Goal: Task Accomplishment & Management: Complete application form

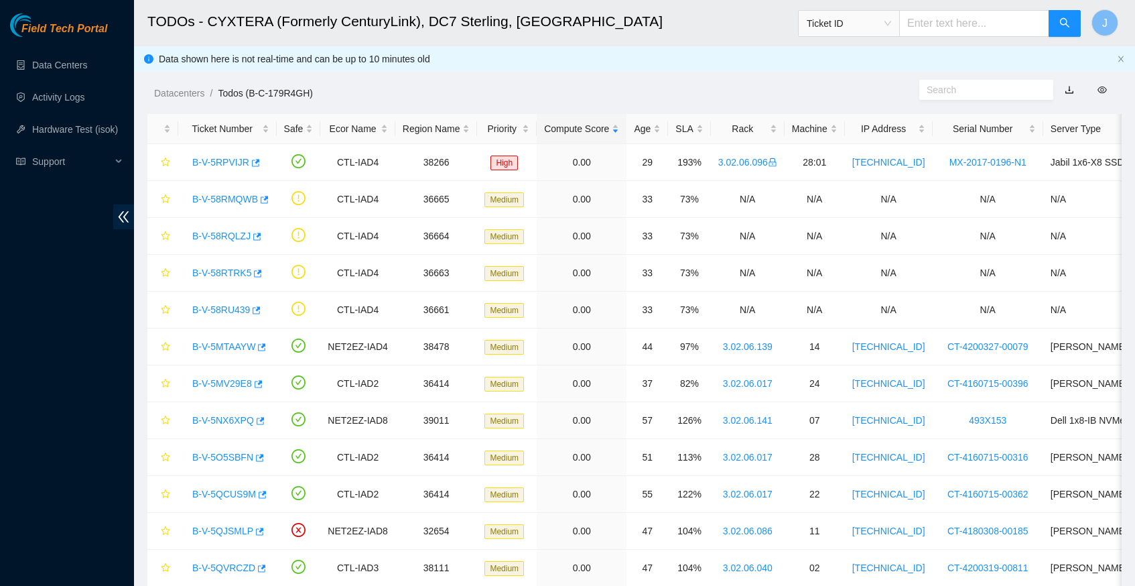
scroll to position [38, 0]
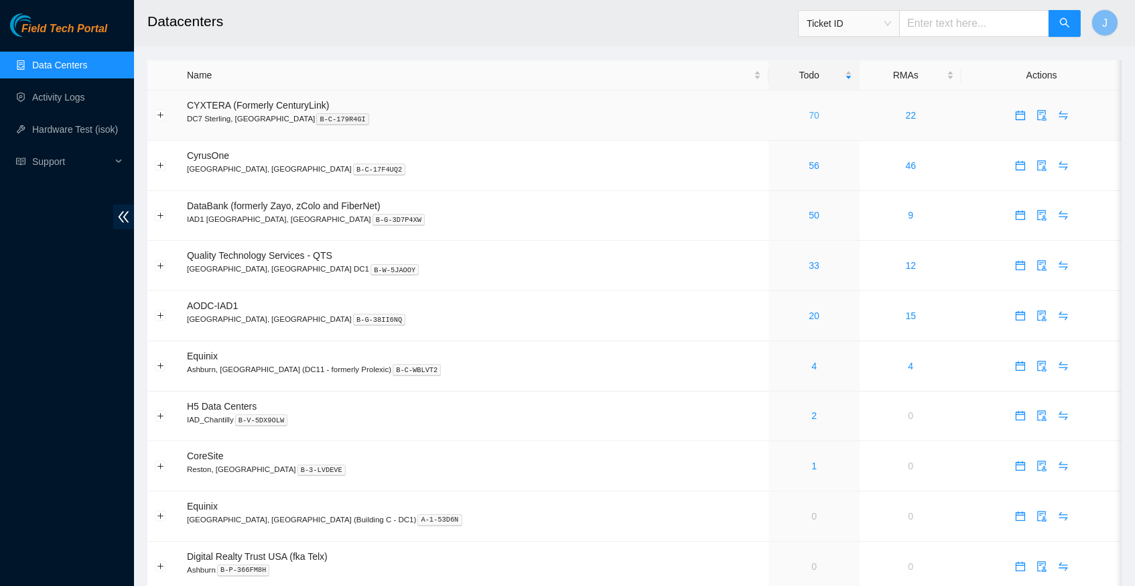
click at [809, 110] on link "70" at bounding box center [814, 115] width 11 height 11
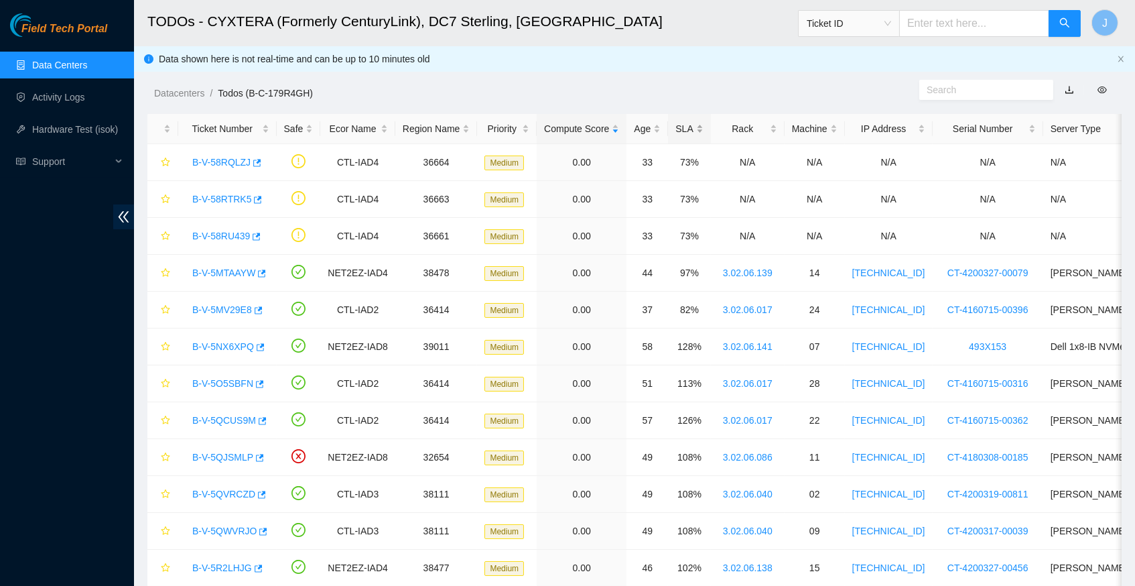
click at [703, 125] on div "SLA" at bounding box center [689, 128] width 27 height 15
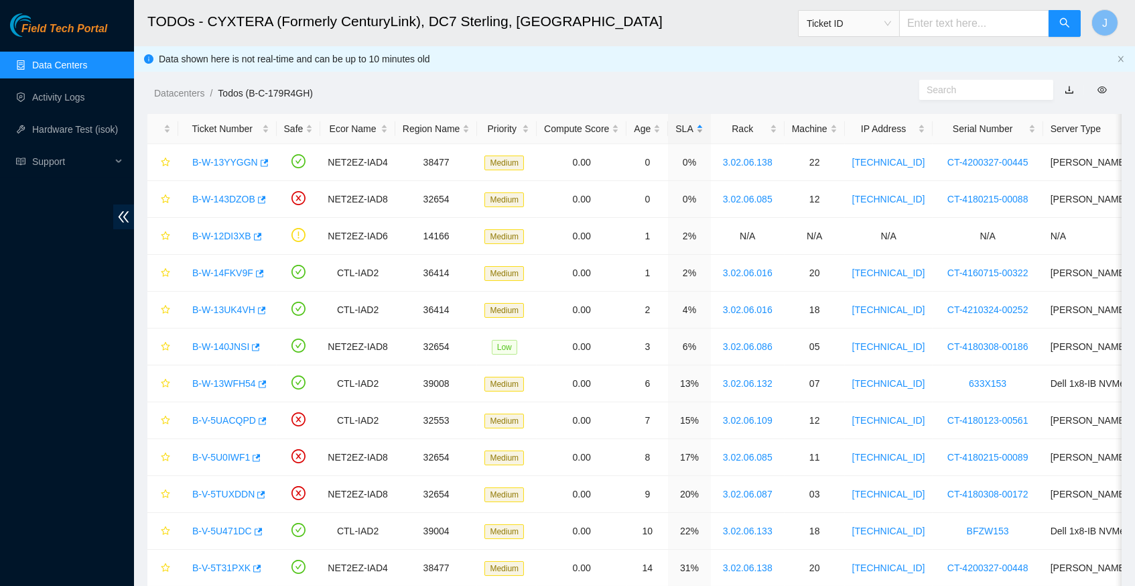
click at [703, 125] on div "SLA" at bounding box center [689, 128] width 27 height 15
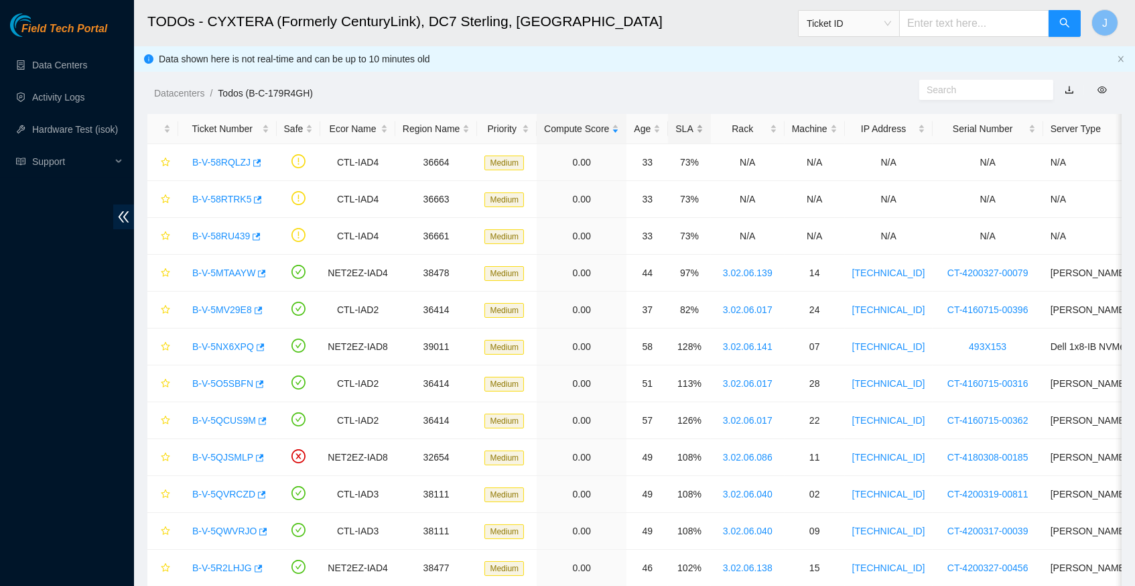
click at [703, 130] on div "SLA" at bounding box center [689, 128] width 27 height 15
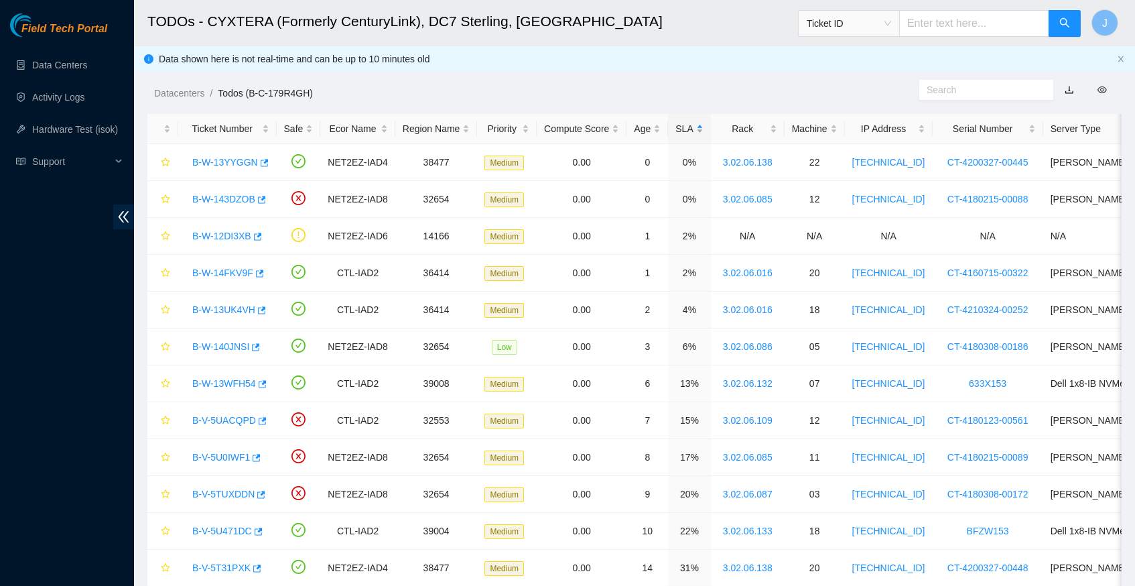
click at [703, 130] on div "SLA" at bounding box center [689, 128] width 27 height 15
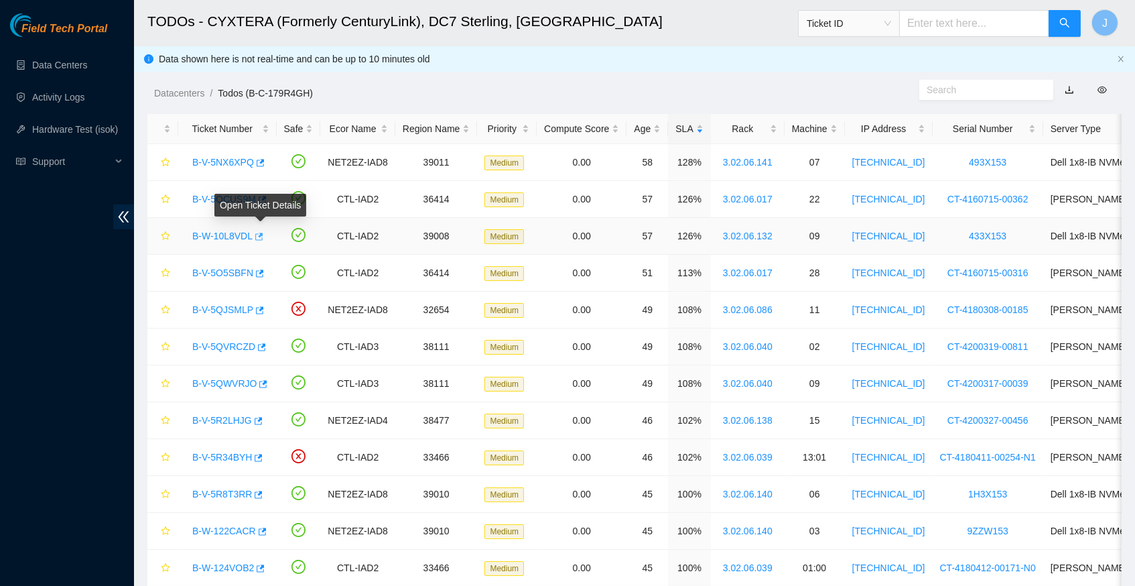
click at [263, 235] on icon "button" at bounding box center [257, 236] width 9 height 9
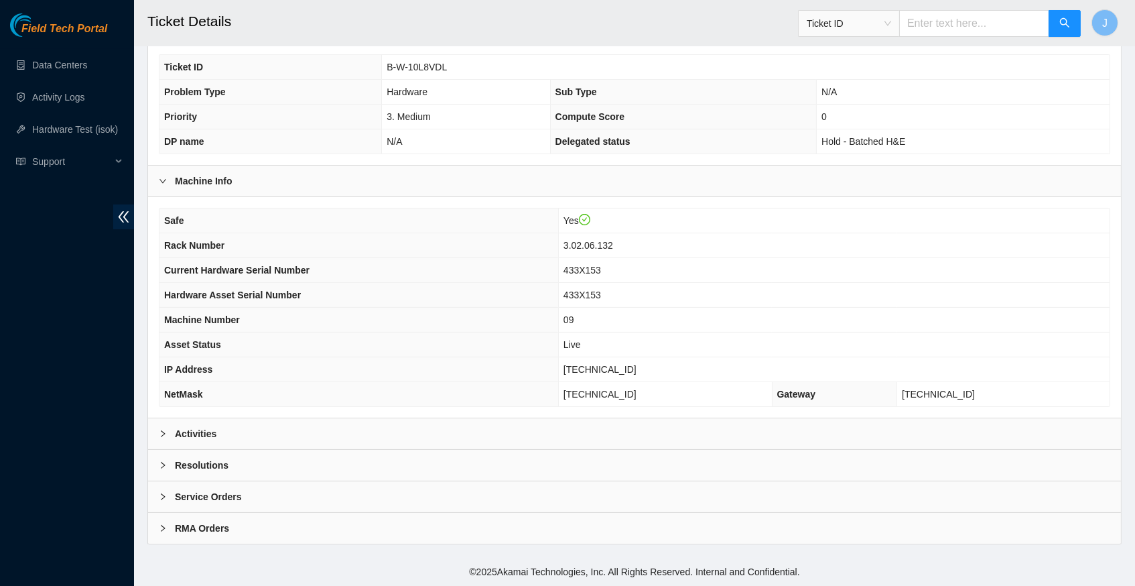
scroll to position [296, 0]
click at [162, 436] on icon "right" at bounding box center [163, 434] width 8 height 8
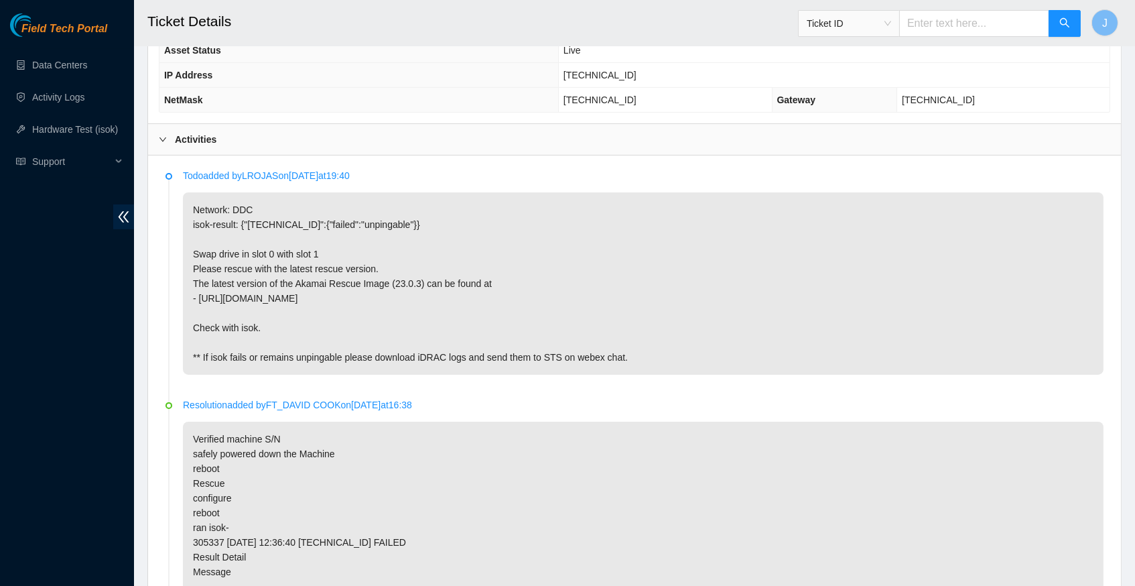
scroll to position [574, 0]
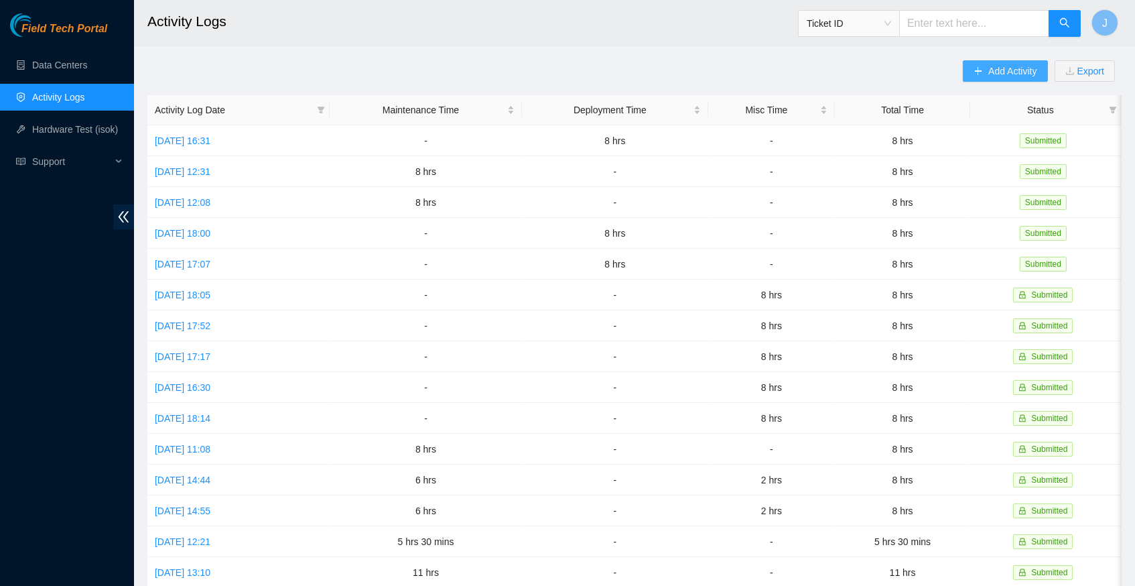
click at [1002, 73] on span "Add Activity" at bounding box center [1013, 71] width 48 height 15
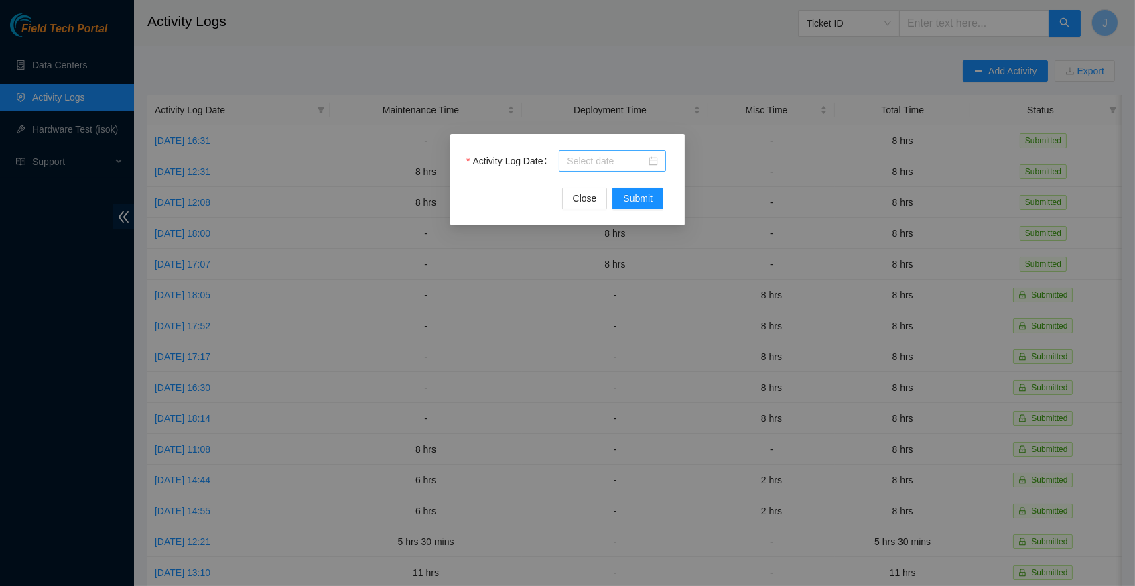
click at [656, 160] on div at bounding box center [612, 160] width 91 height 15
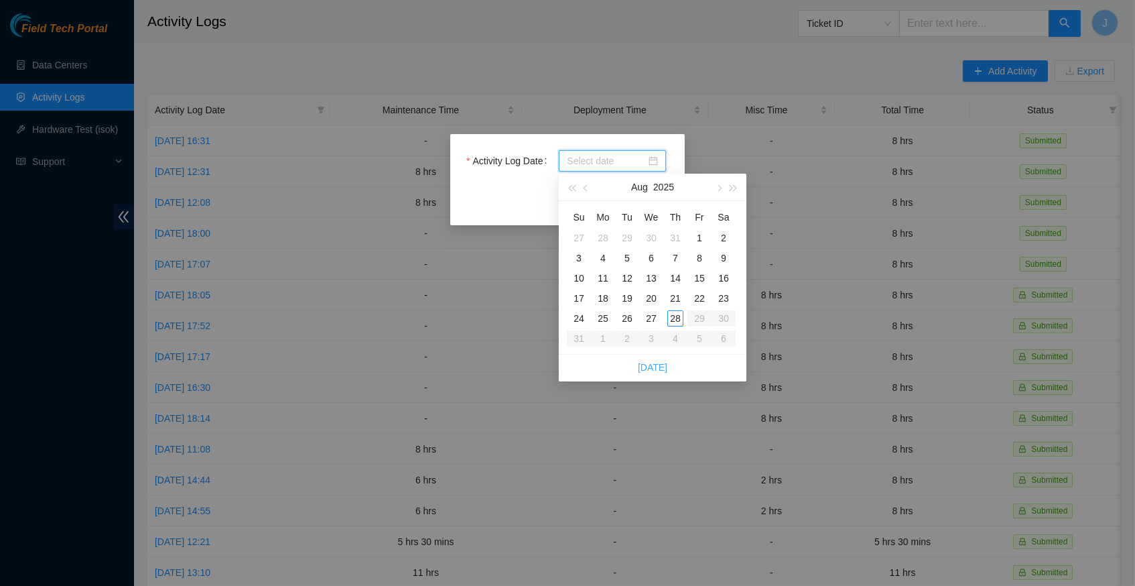
click at [656, 367] on link "[DATE]" at bounding box center [652, 367] width 29 height 11
type input "[DATE]"
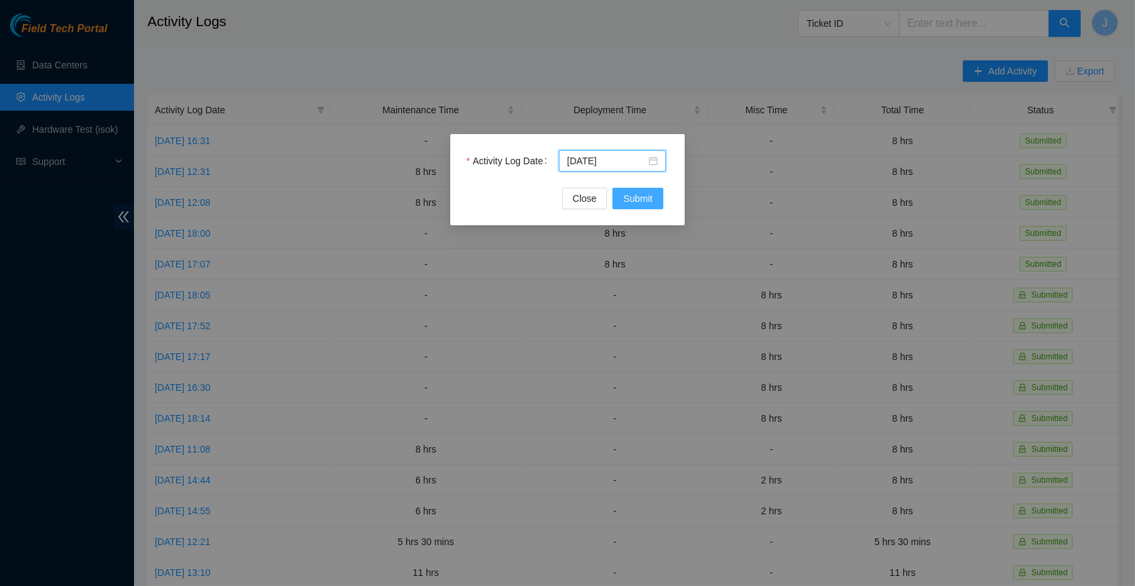
click at [640, 192] on span "Submit" at bounding box center [637, 198] width 29 height 15
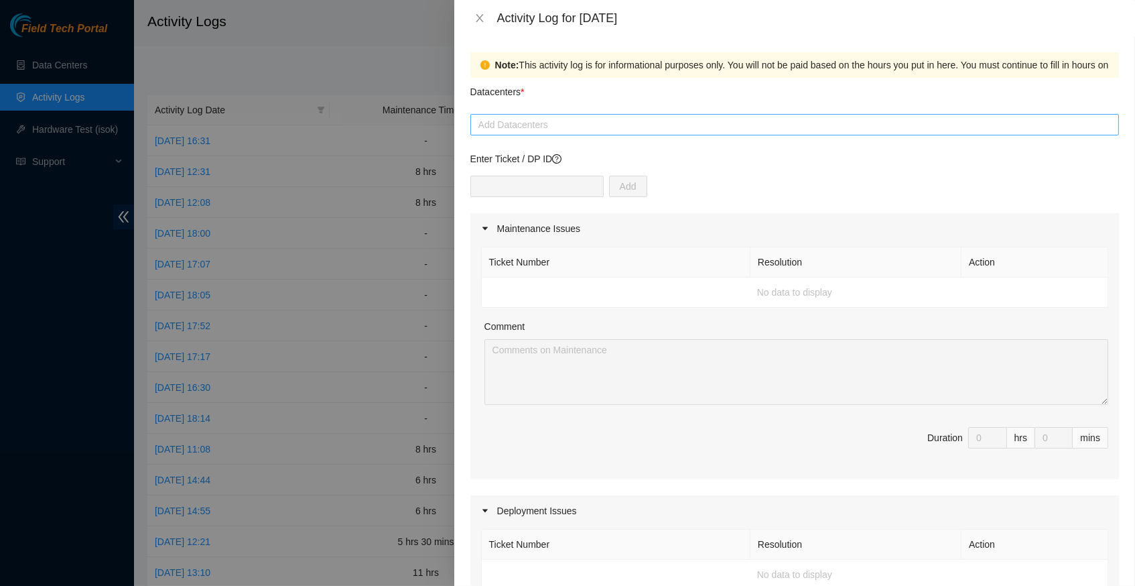
click at [629, 126] on div at bounding box center [795, 125] width 642 height 16
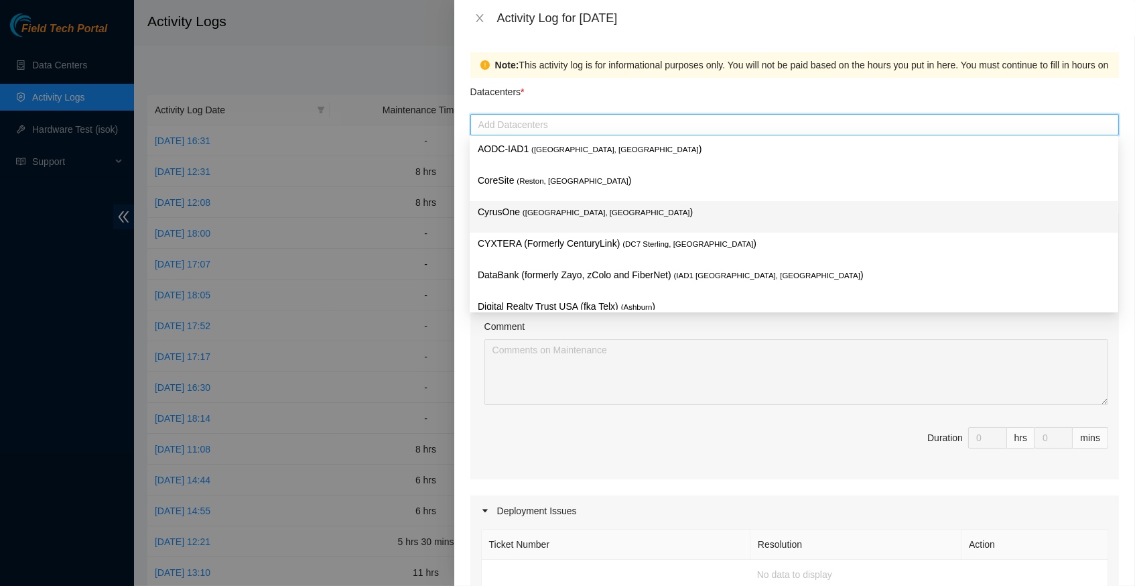
click at [602, 247] on p "CYXTERA (Formerly CenturyLink) ( DC7 Sterling, [GEOGRAPHIC_DATA] )" at bounding box center [794, 243] width 633 height 15
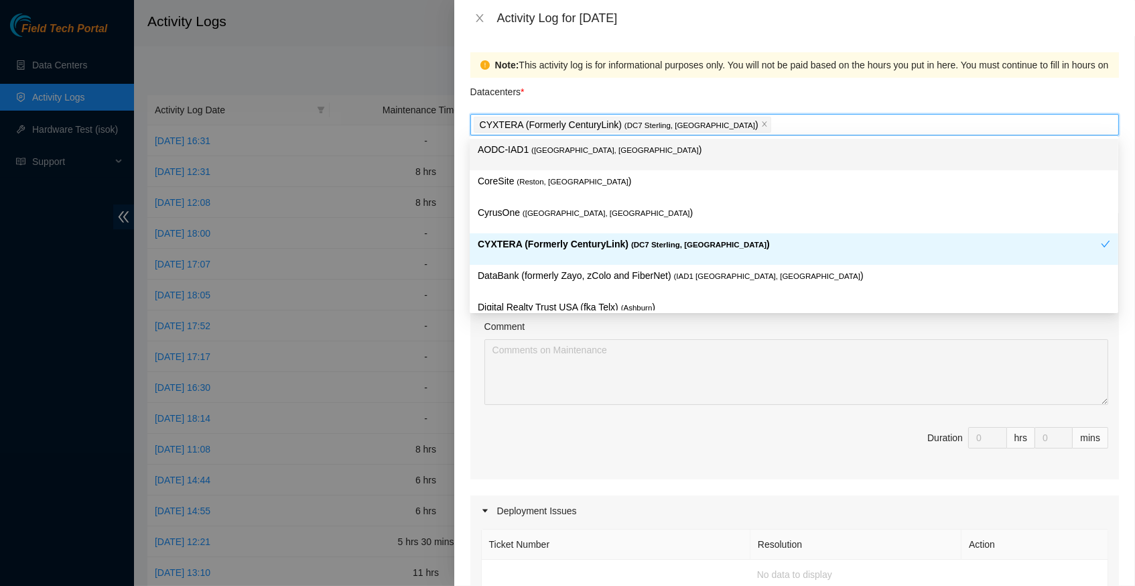
click at [726, 92] on div "Datacenters *" at bounding box center [794, 96] width 649 height 36
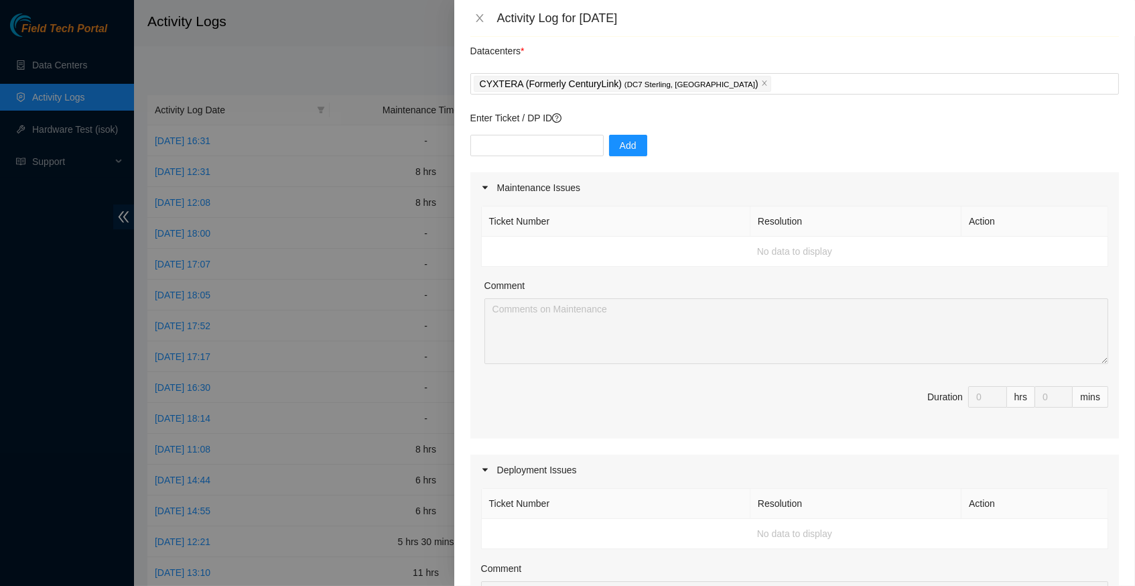
scroll to position [42, 0]
click at [543, 135] on input "text" at bounding box center [536, 144] width 133 height 21
type input "DP68316"
click at [641, 143] on button "Add" at bounding box center [628, 144] width 38 height 21
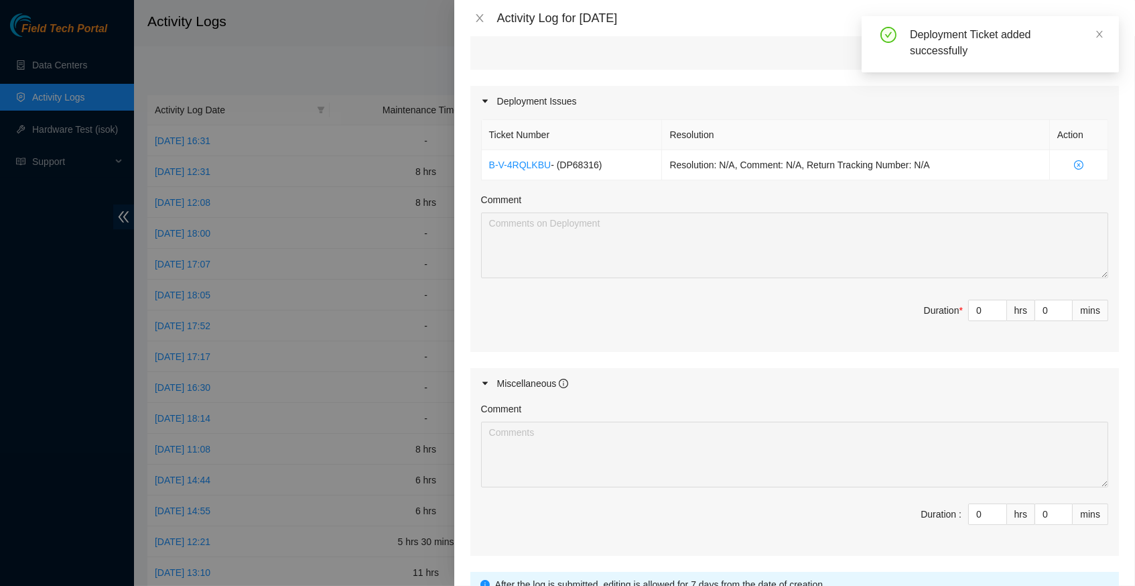
scroll to position [418, 0]
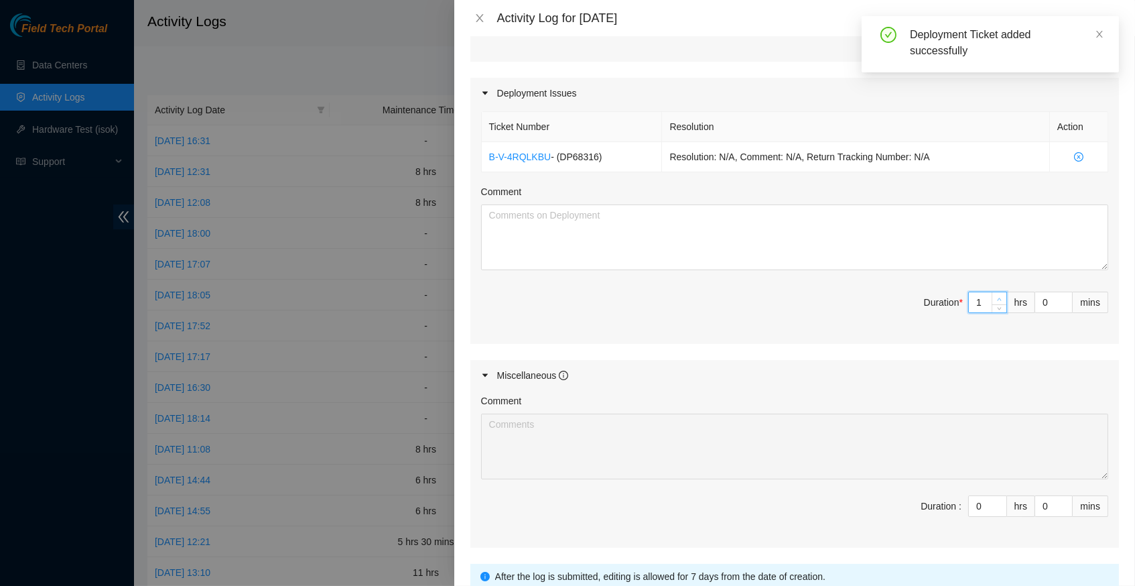
type input "1"
click at [997, 295] on span "up" at bounding box center [1000, 299] width 8 height 8
click at [623, 213] on textarea "Comment" at bounding box center [794, 237] width 627 height 66
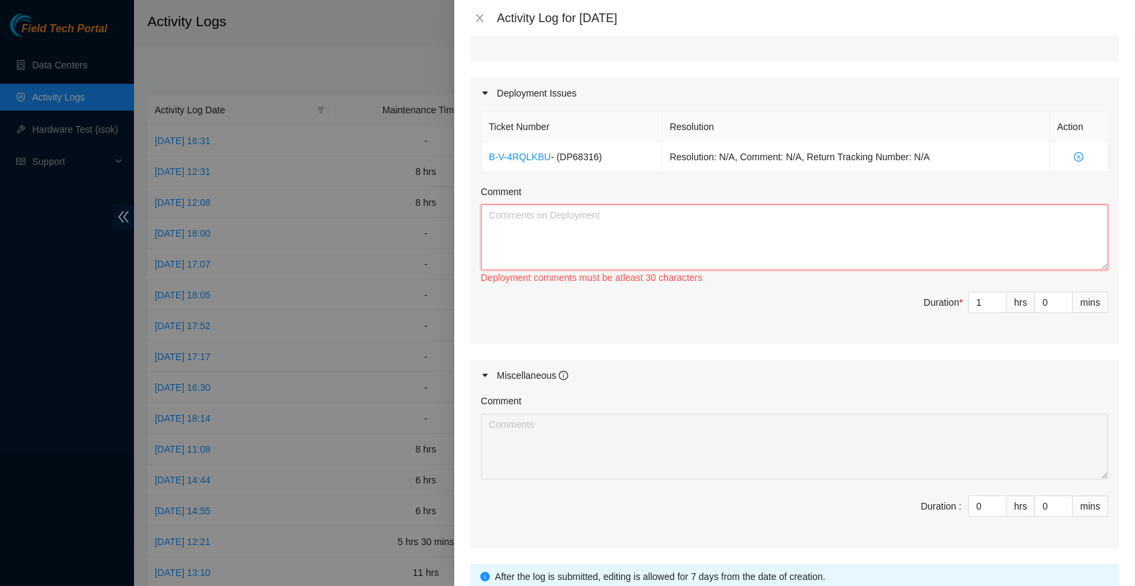
paste textarea "B-V-58RMQWBResolution: Other, Comment: verified rack and servers verified sn po…"
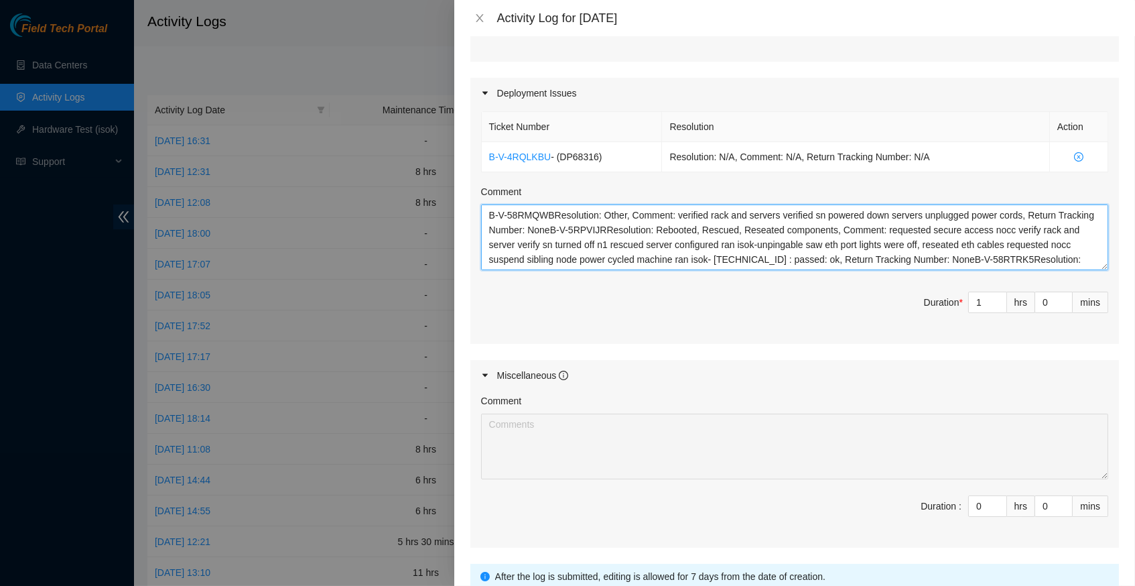
scroll to position [0, 0]
drag, startPoint x: 556, startPoint y: 206, endPoint x: 489, endPoint y: 204, distance: 67.7
click at [489, 204] on textarea "B-V-58RMQWBResolution: Other, Comment: verified rack and servers verified sn po…" at bounding box center [794, 237] width 627 height 66
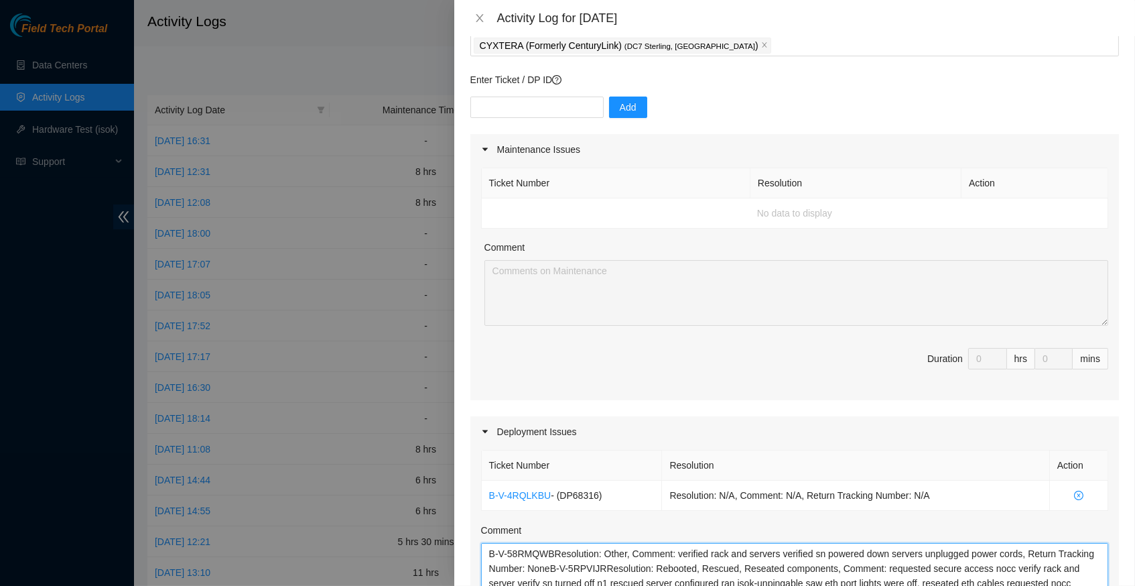
scroll to position [81, 0]
type textarea "B-V-58RMQWBResolution: Other, Comment: verified rack and servers verified sn po…"
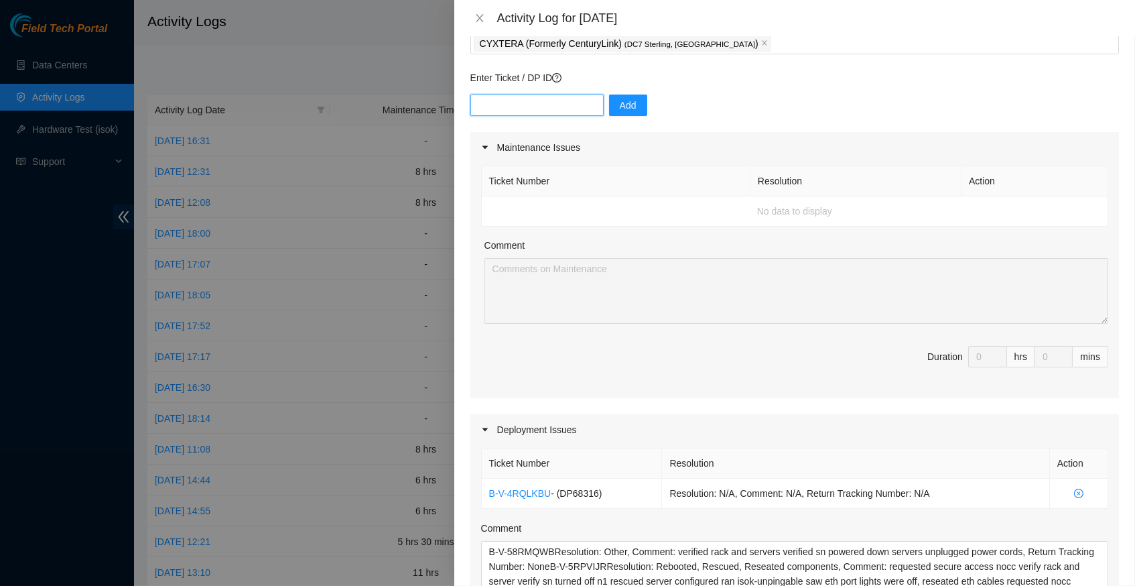
click at [554, 107] on input "text" at bounding box center [536, 104] width 133 height 21
paste input "B-V-58RMQWB"
type input "B-V-58RMQWB"
click at [623, 101] on span "Add" at bounding box center [628, 105] width 17 height 15
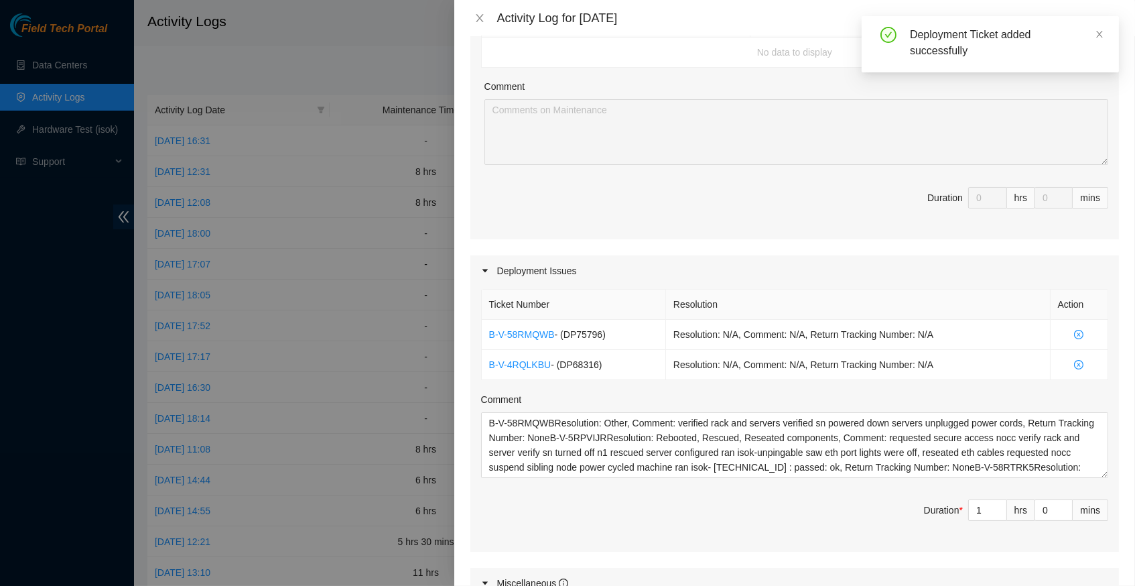
scroll to position [243, 0]
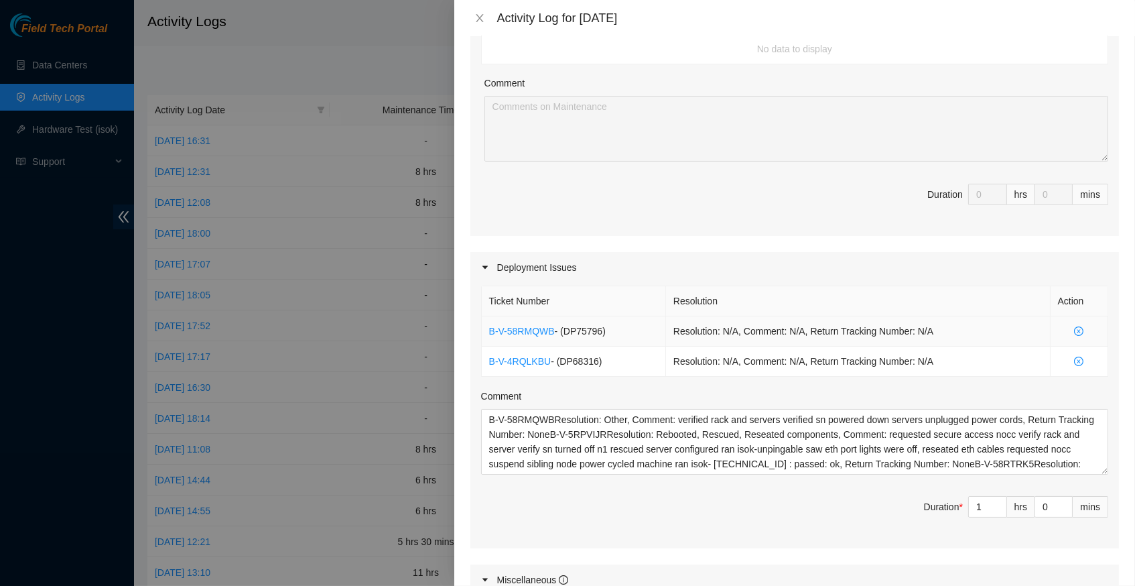
click at [1075, 326] on icon "close-circle" at bounding box center [1078, 330] width 9 height 9
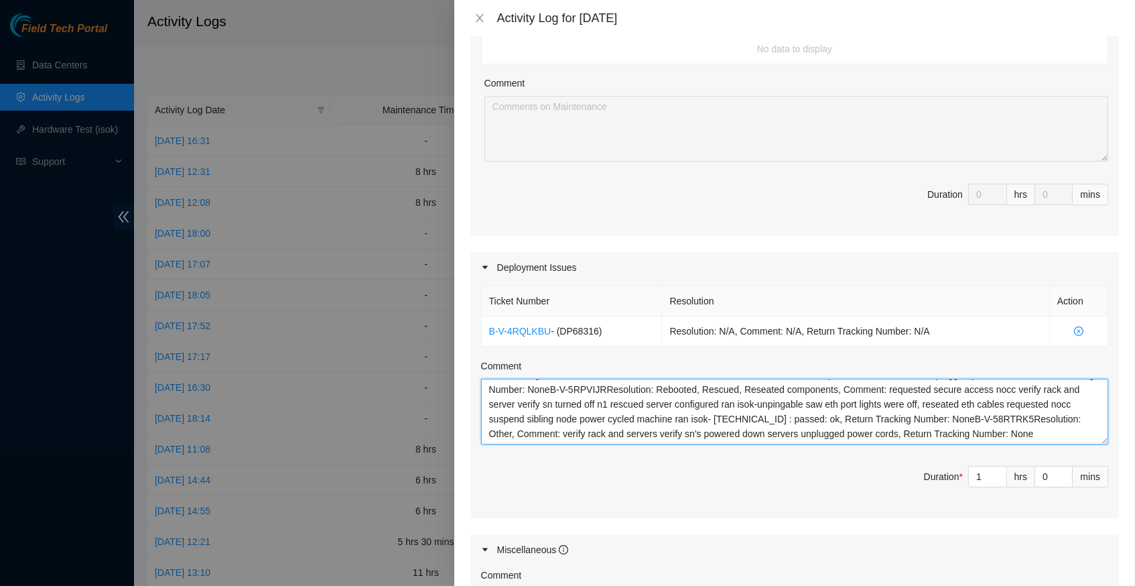
scroll to position [0, 0]
drag, startPoint x: 607, startPoint y: 426, endPoint x: 444, endPoint y: 342, distance: 182.8
click at [444, 342] on div "Activity Log for 28-08-2025 Note: This activity log is for informational purpos…" at bounding box center [567, 293] width 1135 height 586
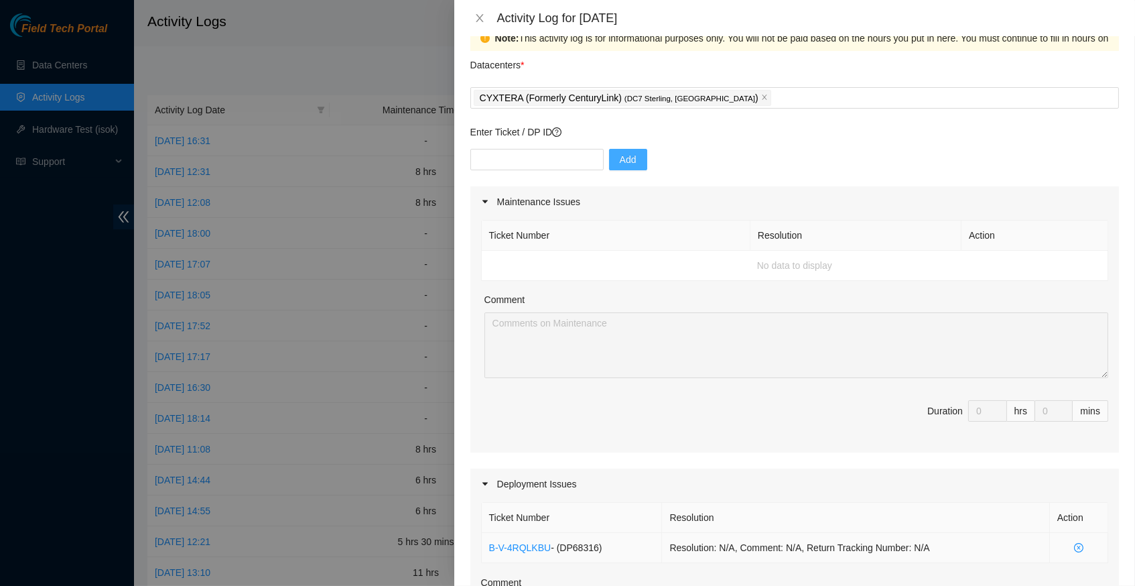
scroll to position [25, 0]
click at [537, 153] on input "text" at bounding box center [536, 160] width 133 height 21
click at [535, 162] on input "text" at bounding box center [536, 160] width 133 height 21
click at [507, 164] on input "text" at bounding box center [536, 160] width 133 height 21
paste input "B-V-58RMQWB"
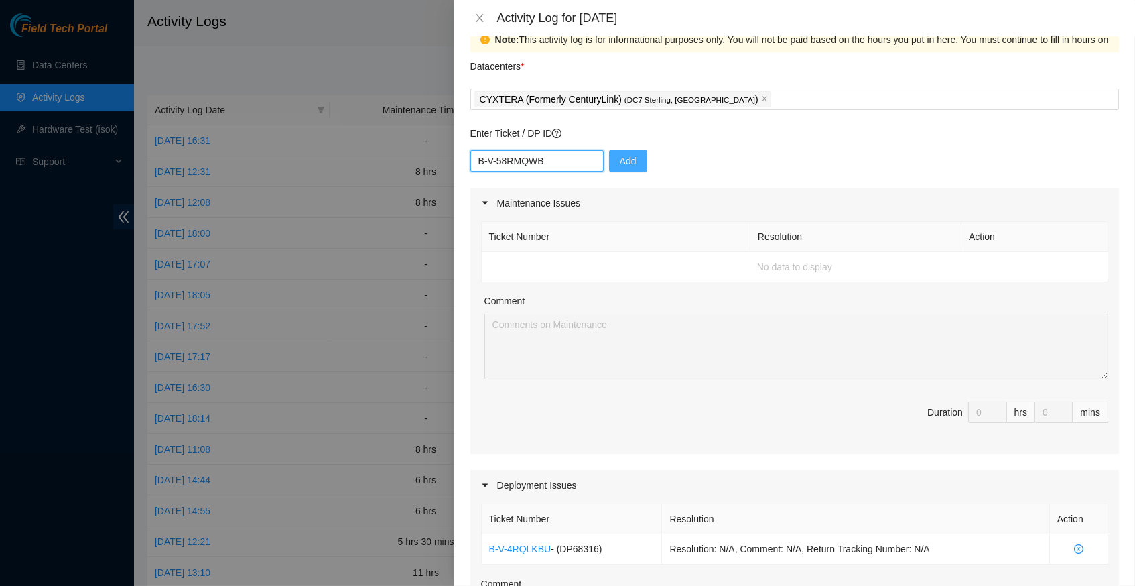
type input "B-V-58RMQWB"
click at [625, 160] on span "Add" at bounding box center [628, 160] width 17 height 15
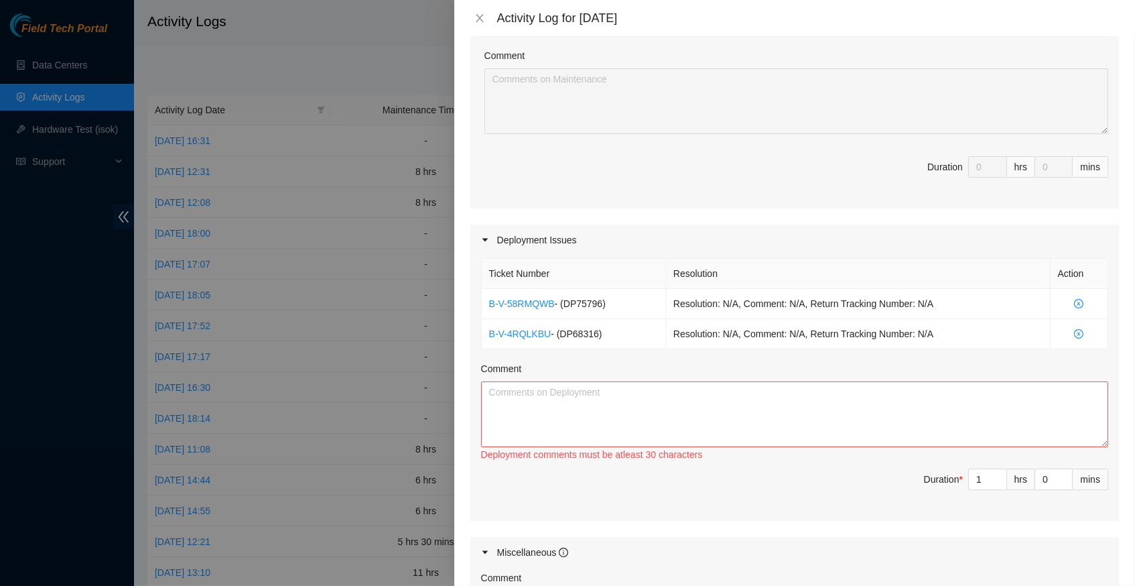
scroll to position [229, 0]
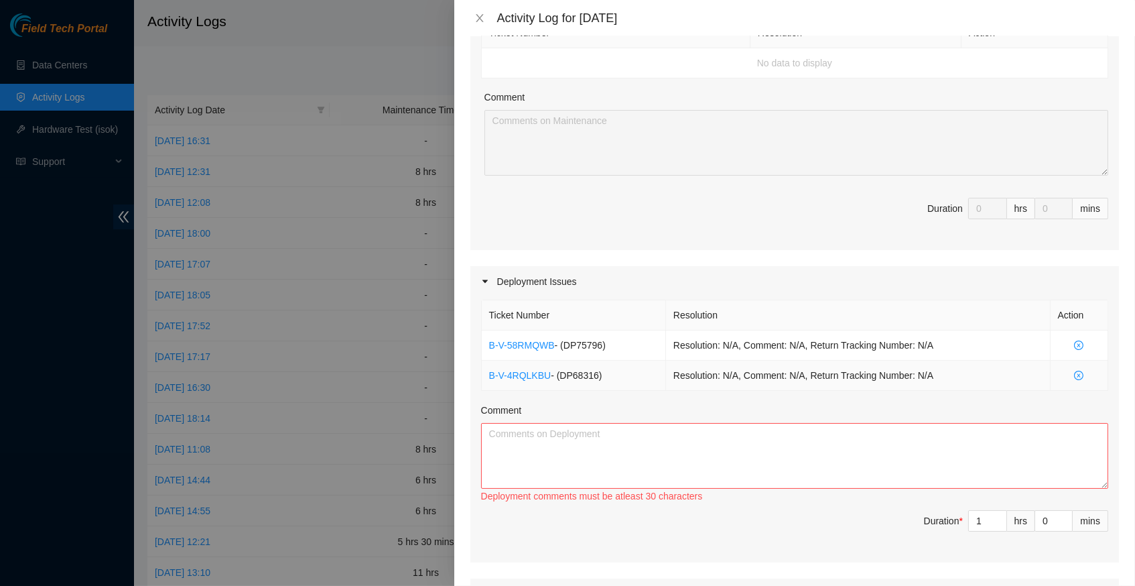
click at [1077, 371] on icon "close-circle" at bounding box center [1078, 375] width 9 height 9
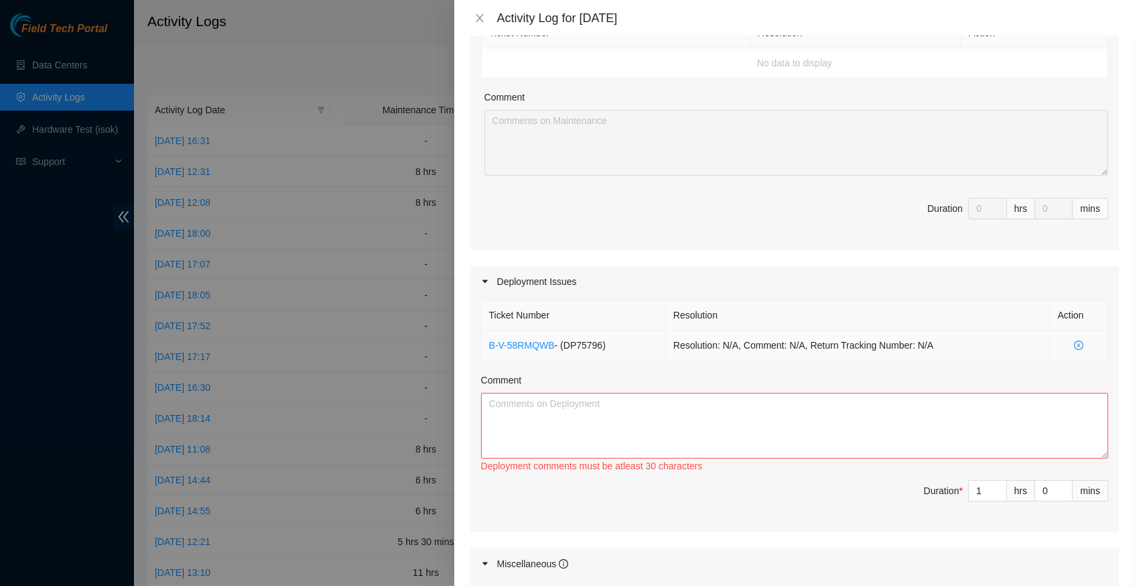
click at [1079, 341] on icon "close-circle" at bounding box center [1078, 344] width 9 height 9
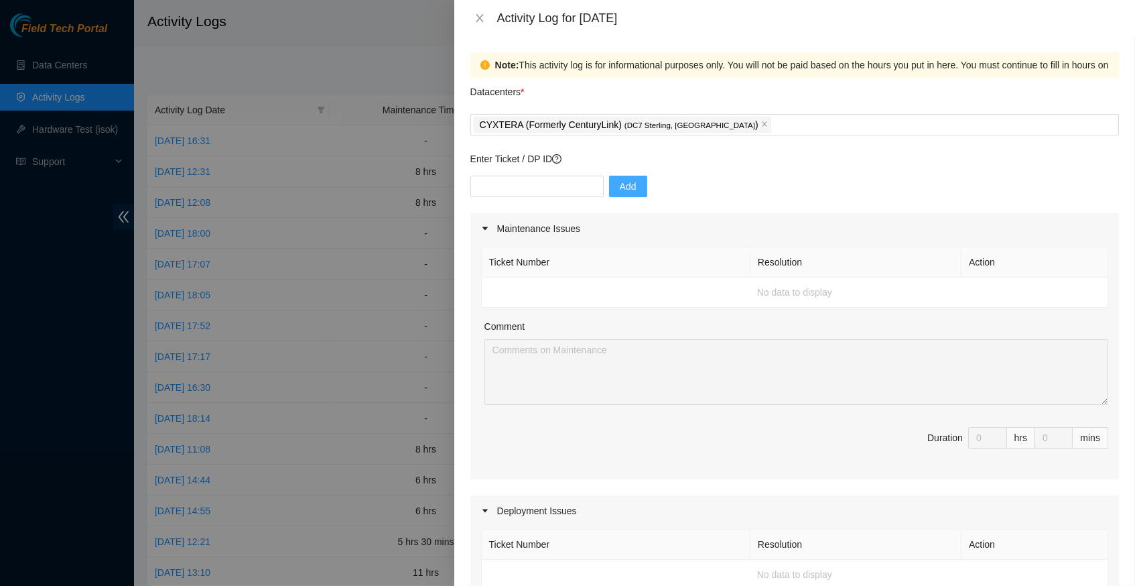
scroll to position [0, 0]
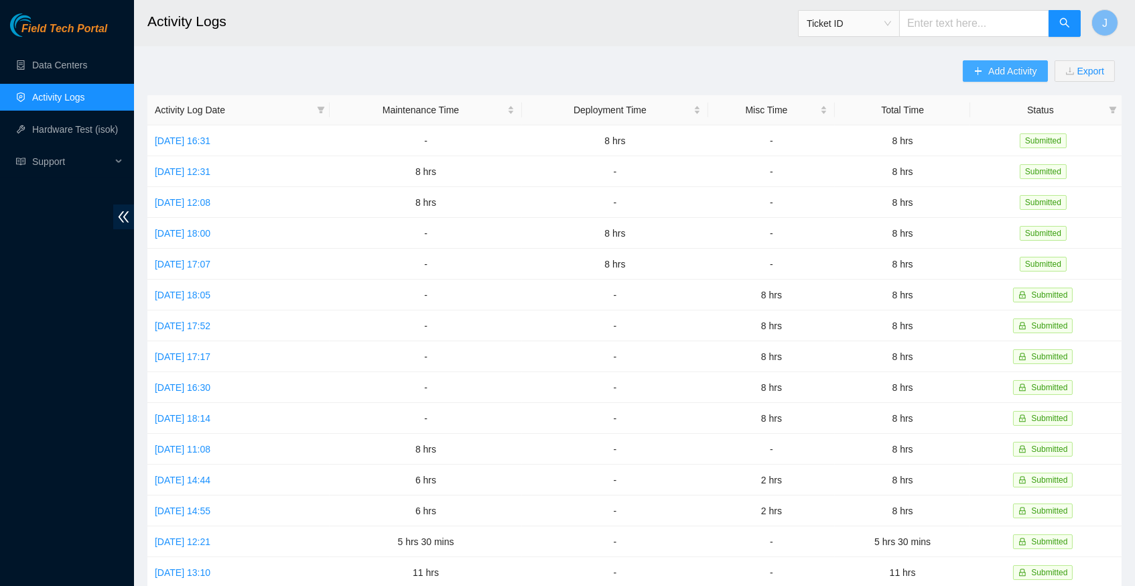
click at [977, 74] on button "Add Activity" at bounding box center [1005, 70] width 84 height 21
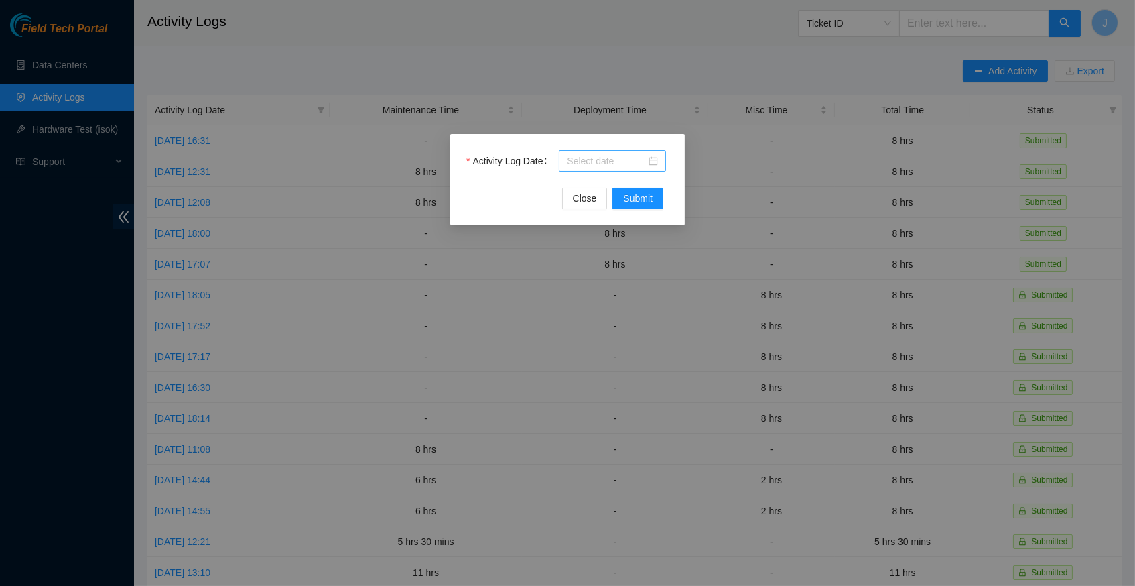
click at [660, 158] on div at bounding box center [612, 160] width 107 height 21
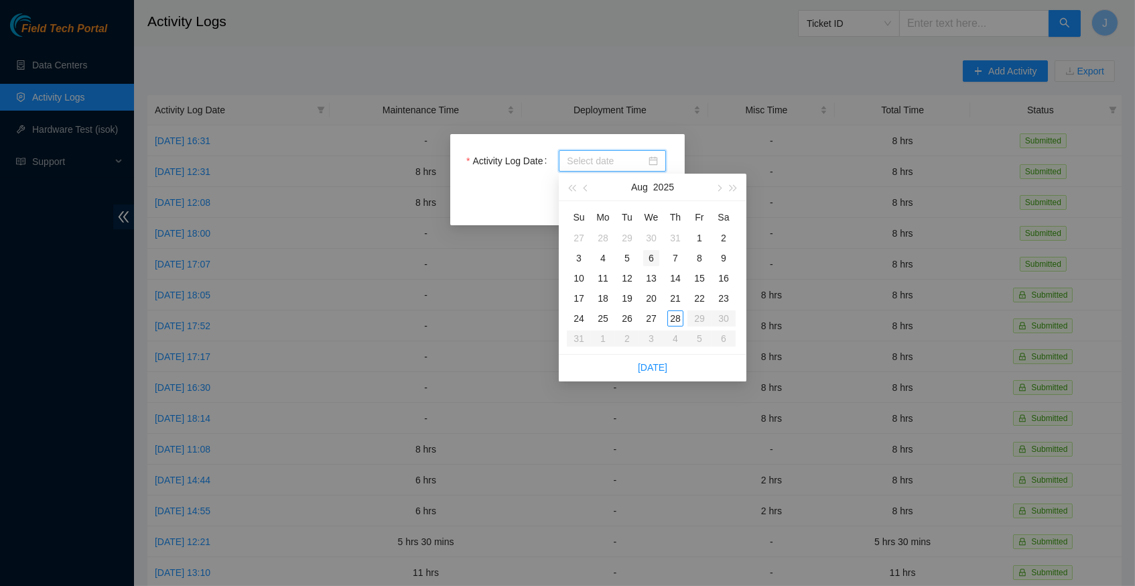
type input "[DATE]"
click at [661, 367] on link "[DATE]" at bounding box center [652, 367] width 29 height 11
type input "[DATE]"
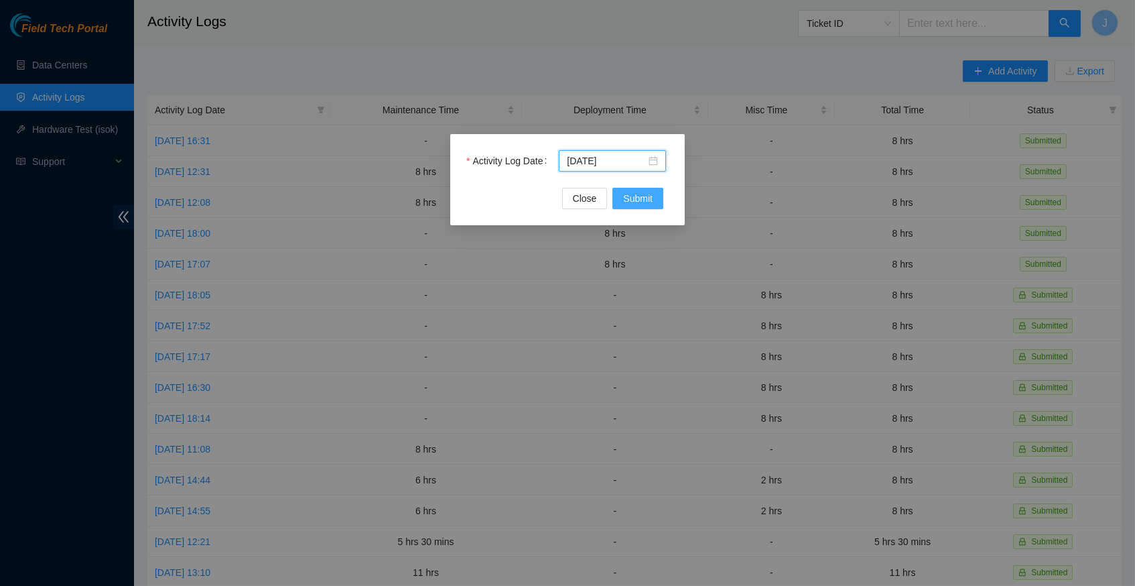
click at [646, 199] on span "Submit" at bounding box center [637, 198] width 29 height 15
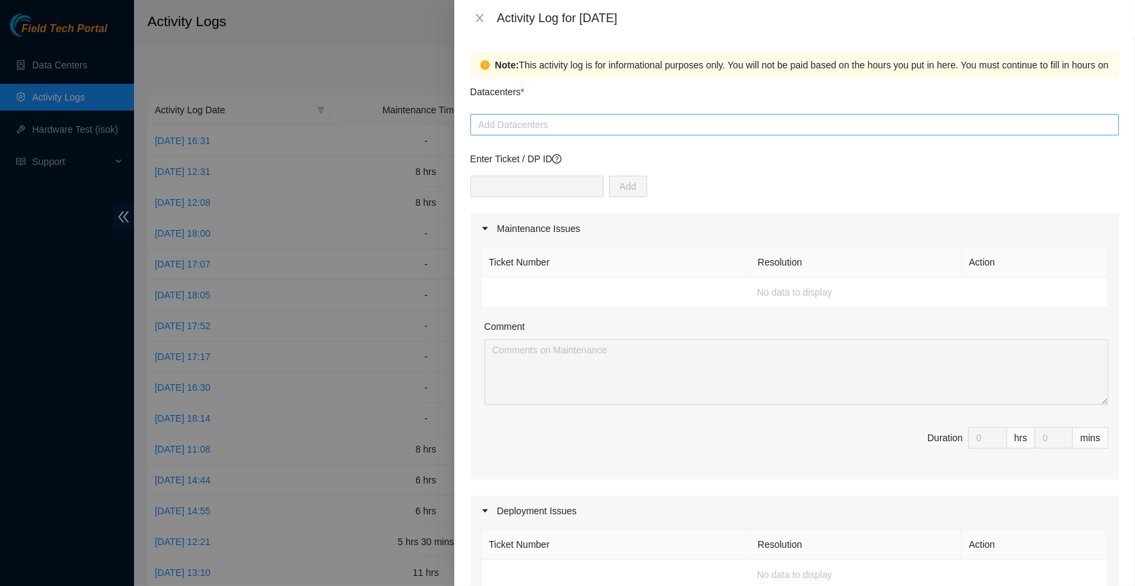
click at [645, 122] on div at bounding box center [795, 125] width 642 height 16
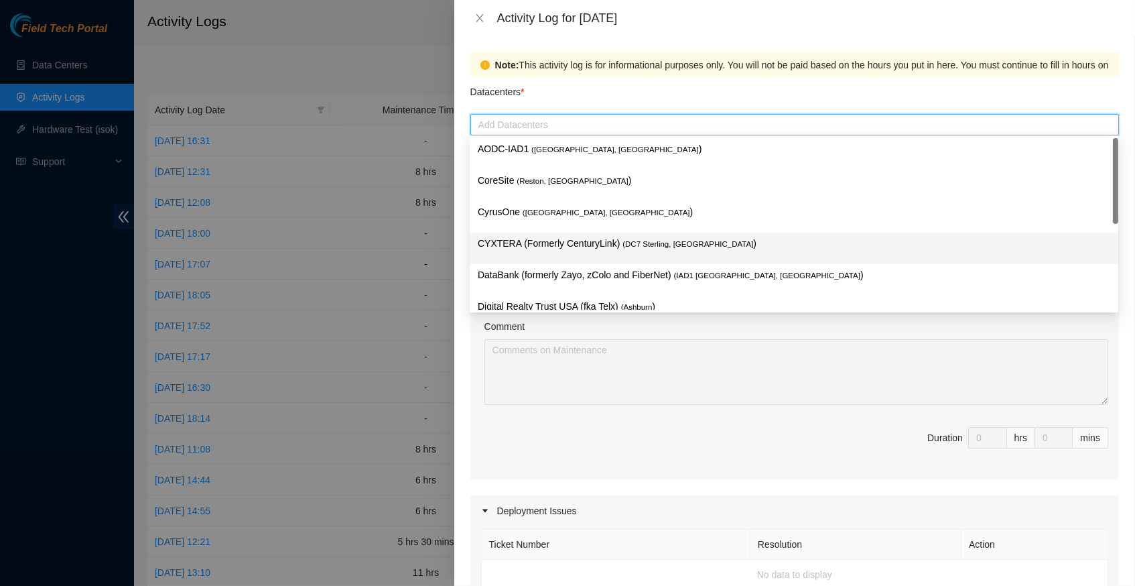
click at [619, 239] on p "CYXTERA (Formerly CenturyLink) ( DC7 Sterling, [GEOGRAPHIC_DATA] )" at bounding box center [794, 243] width 633 height 15
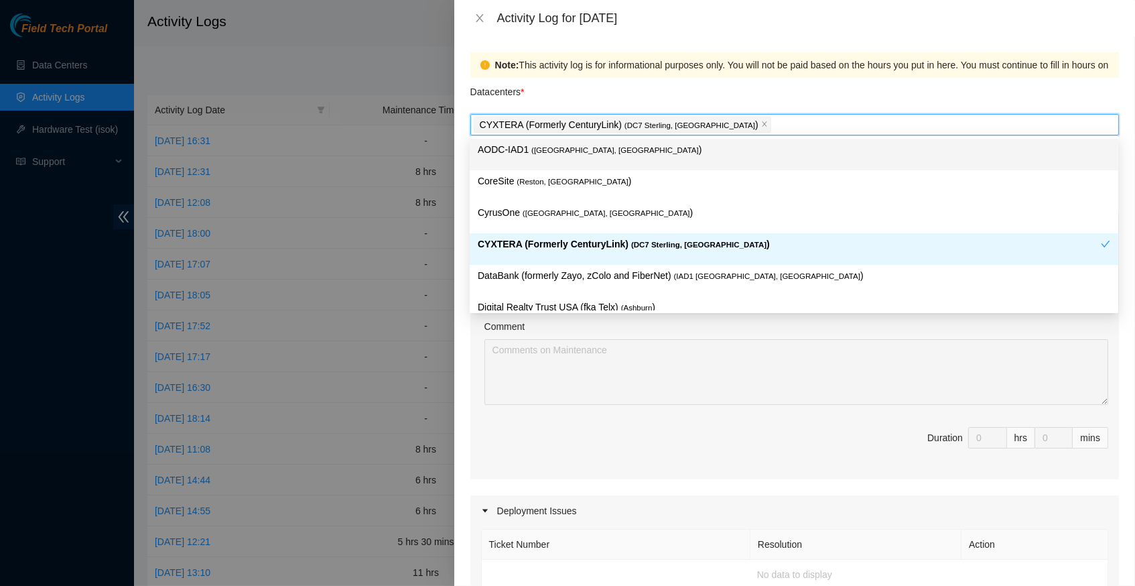
click at [752, 95] on div "Datacenters *" at bounding box center [794, 96] width 649 height 36
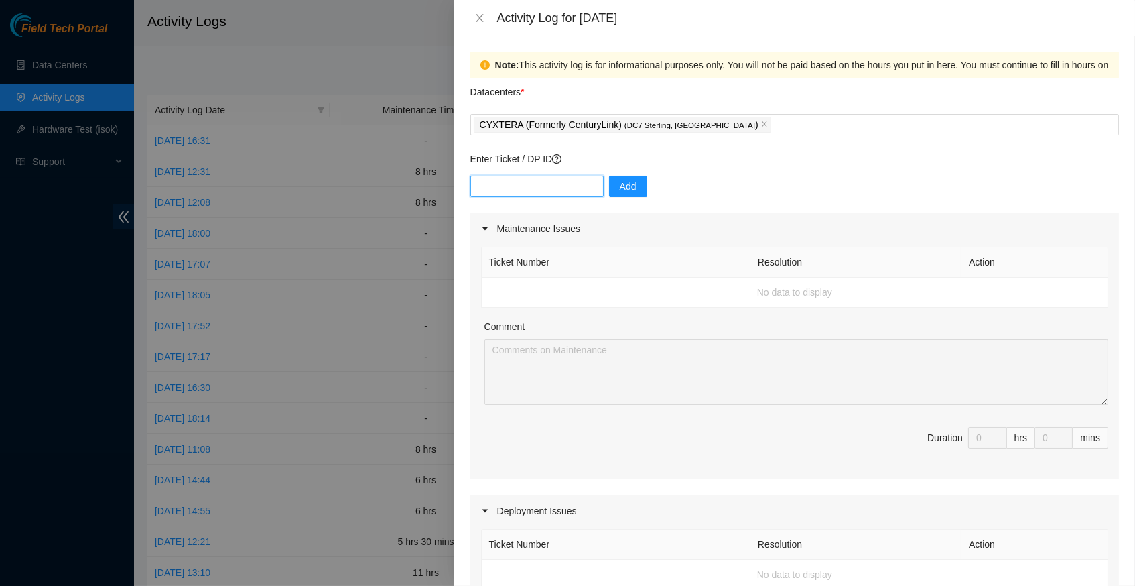
click at [499, 187] on input "text" at bounding box center [536, 186] width 133 height 21
paste input "B-V-5RPVIJR"
type input "B-V-5RPVIJR"
click at [640, 184] on button "Add" at bounding box center [628, 186] width 38 height 21
click at [512, 190] on input "text" at bounding box center [536, 186] width 133 height 21
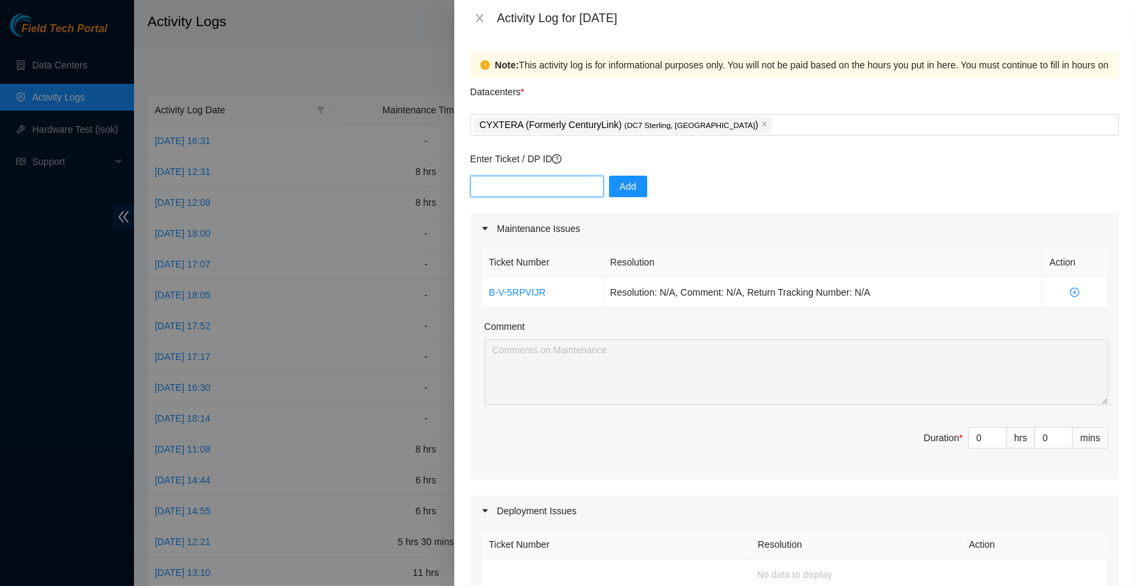
paste input "B-V-5RPVIJR"
type input "B-V-5RPVIJR"
click at [637, 180] on span "Add" at bounding box center [628, 186] width 17 height 15
click at [528, 184] on input "text" at bounding box center [536, 186] width 133 height 21
paste input "B-V-5RPVIJR"
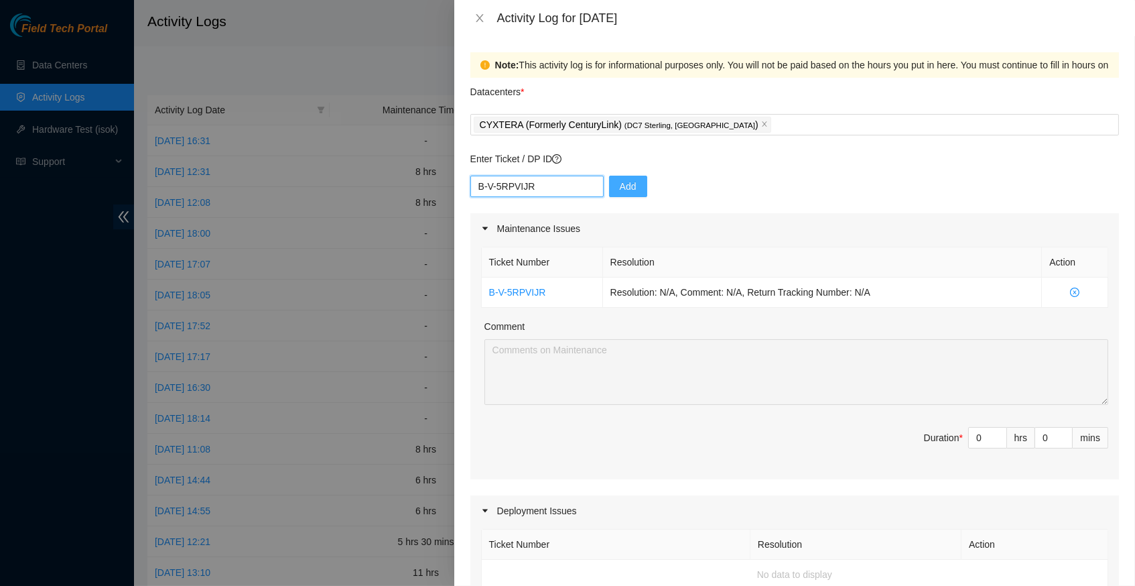
drag, startPoint x: 557, startPoint y: 184, endPoint x: 435, endPoint y: 182, distance: 122.0
click at [435, 182] on div "Activity Log for [DATE] Note: This activity log is for informational purposes o…" at bounding box center [567, 293] width 1135 height 586
paste input "8RMQWB"
type input "B-V-58RMQWB"
click at [625, 182] on span "Add" at bounding box center [628, 186] width 17 height 15
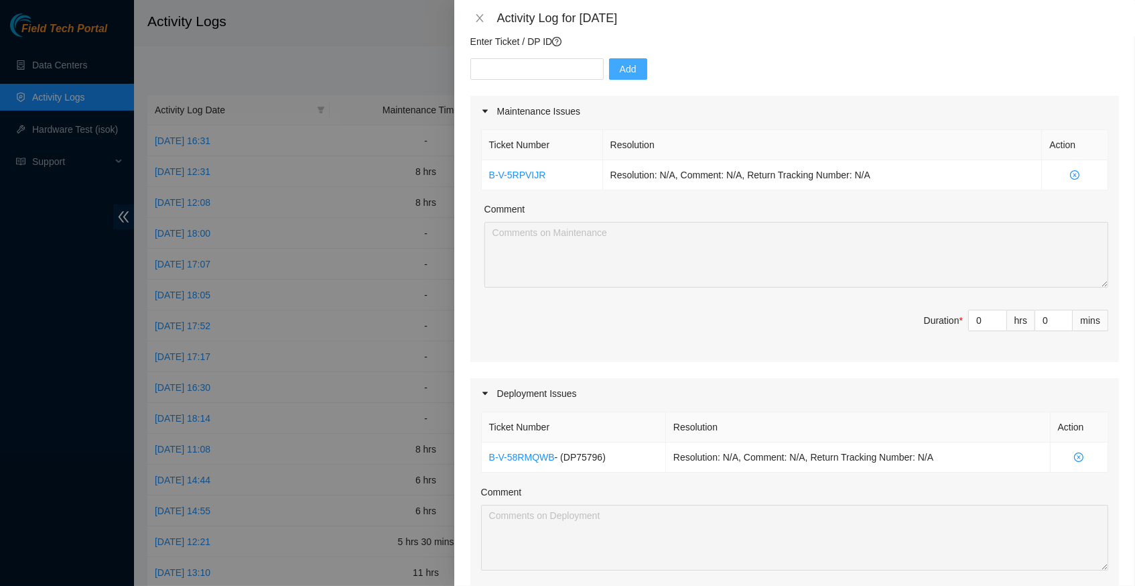
scroll to position [115, 0]
click at [539, 70] on input "text" at bounding box center [536, 71] width 133 height 21
paste input "B-V-58RTRK5"
type input "B-V-58RTRK5"
click at [632, 64] on span "Add" at bounding box center [628, 71] width 17 height 15
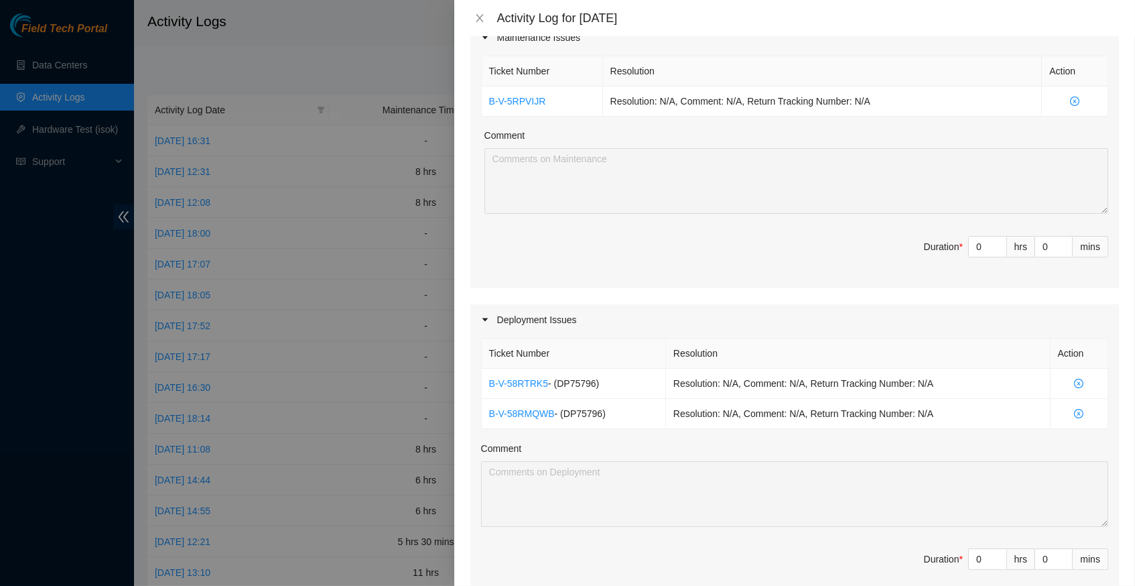
scroll to position [184, 0]
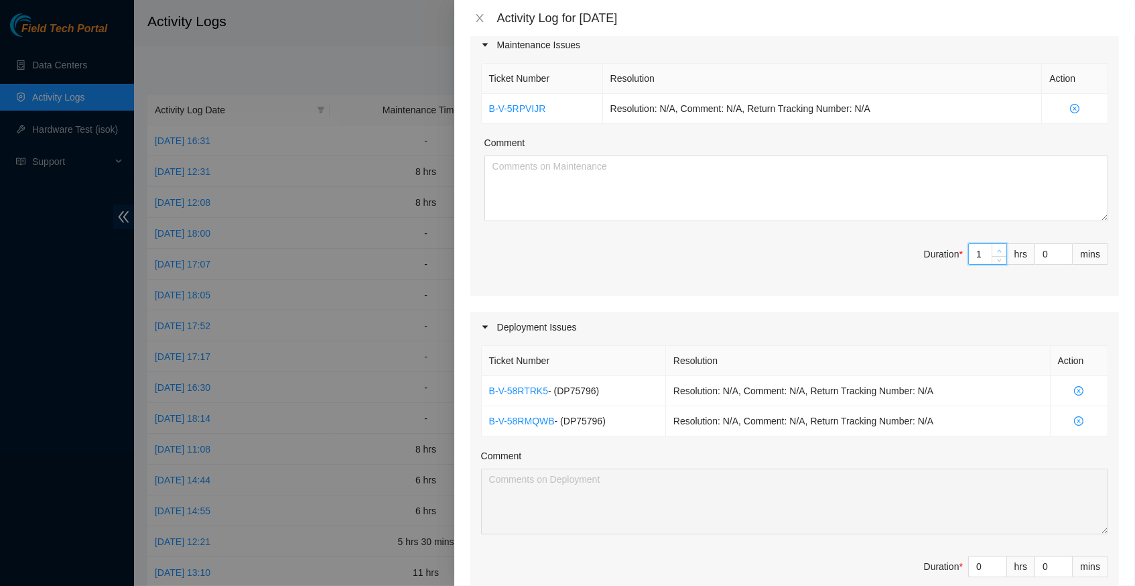
type input "1"
click at [998, 249] on icon "up" at bounding box center [999, 251] width 5 height 5
type input "2"
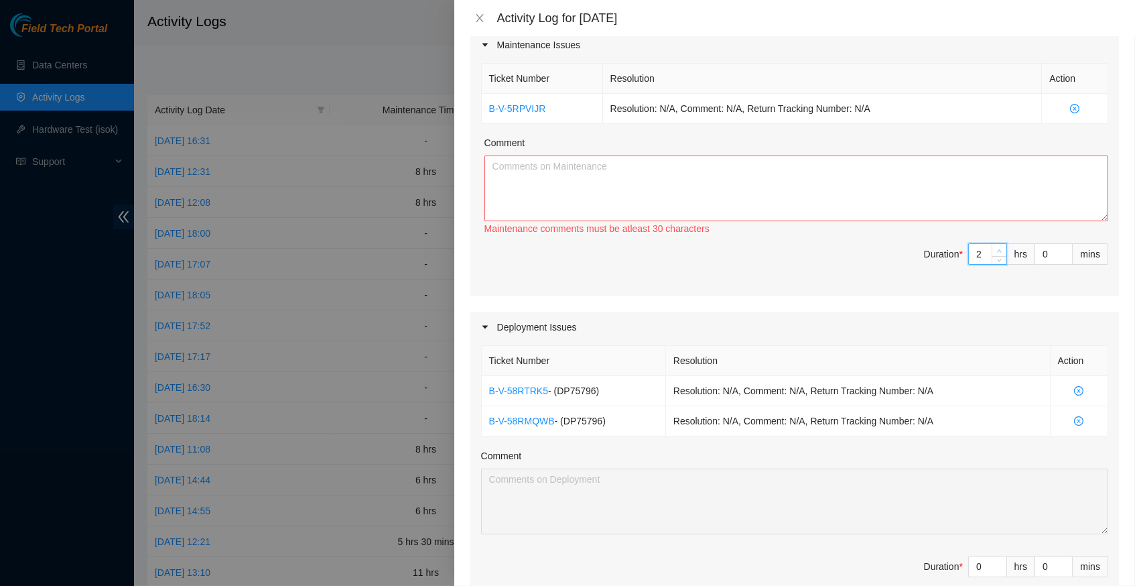
click at [998, 249] on icon "up" at bounding box center [999, 251] width 5 height 5
type input "3"
click at [998, 249] on icon "up" at bounding box center [999, 251] width 5 height 5
type input "4"
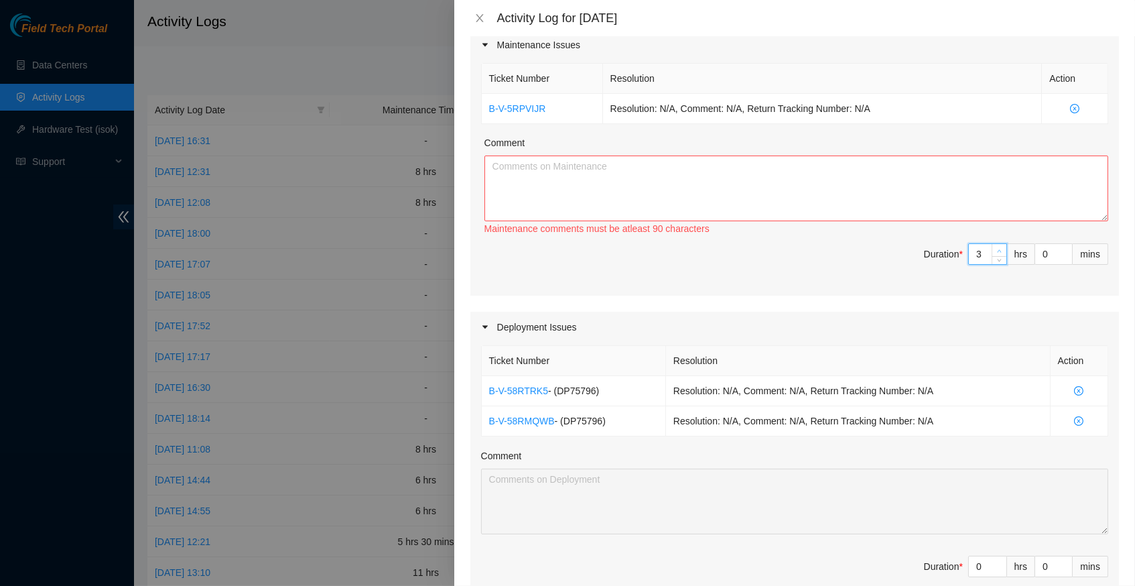
type input "4"
click at [998, 249] on icon "up" at bounding box center [999, 251] width 5 height 5
type input "5"
click at [998, 249] on icon "up" at bounding box center [999, 251] width 5 height 5
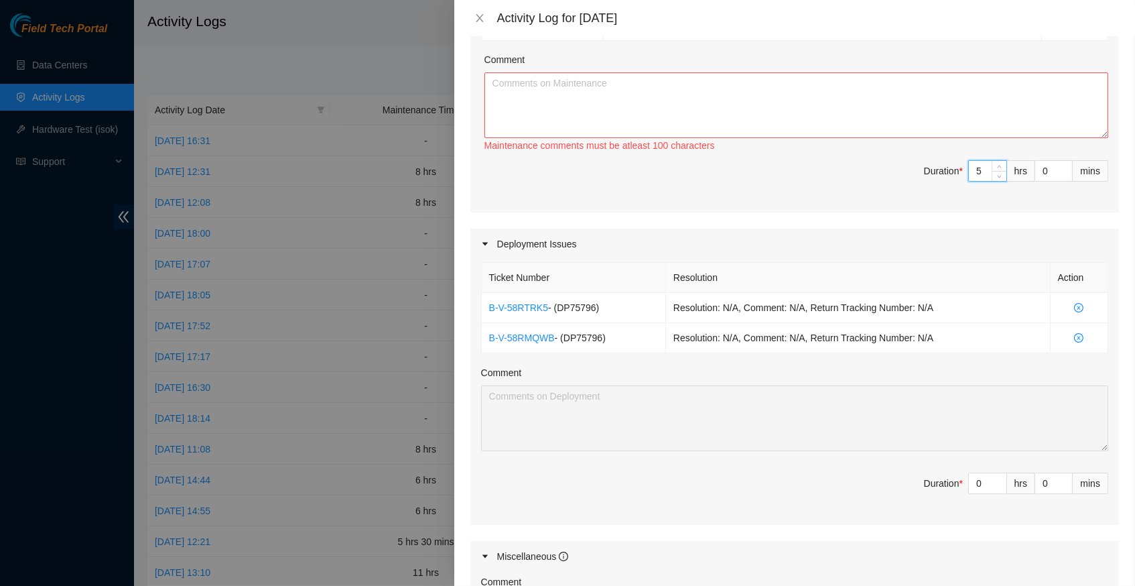
scroll to position [271, 0]
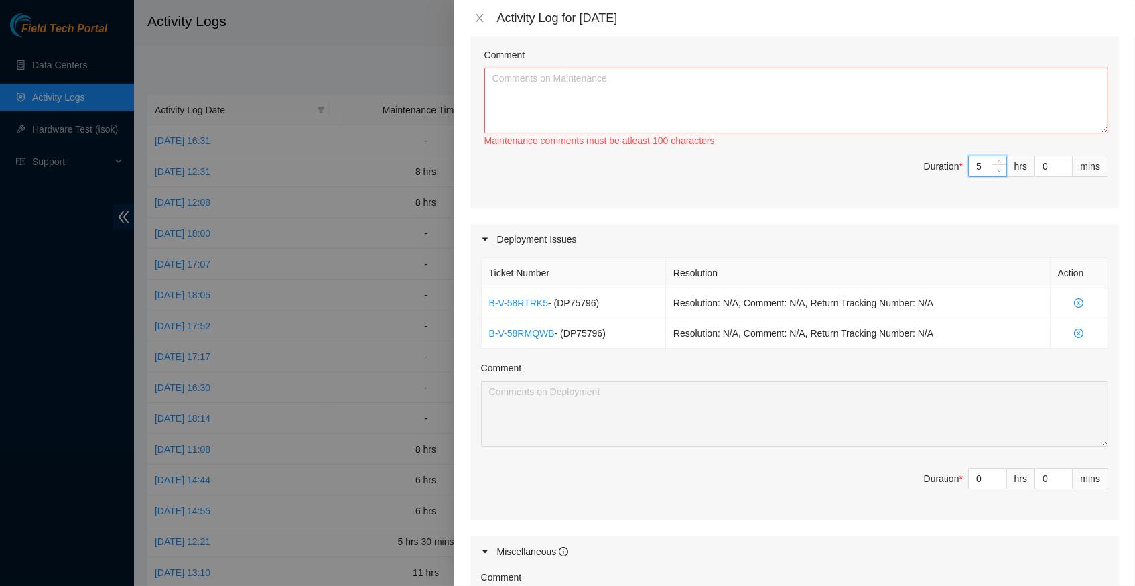
type input "4"
click at [998, 168] on icon "down" at bounding box center [999, 170] width 5 height 5
type input "3"
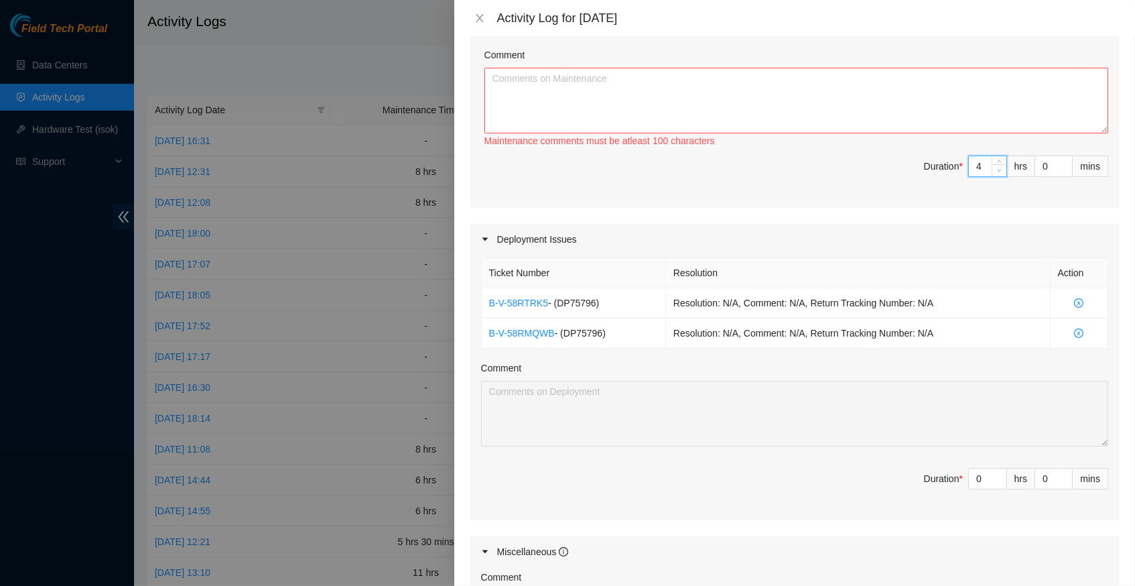
type input "3"
type input "1"
type input "4"
click at [998, 474] on icon "up" at bounding box center [1000, 475] width 4 height 3
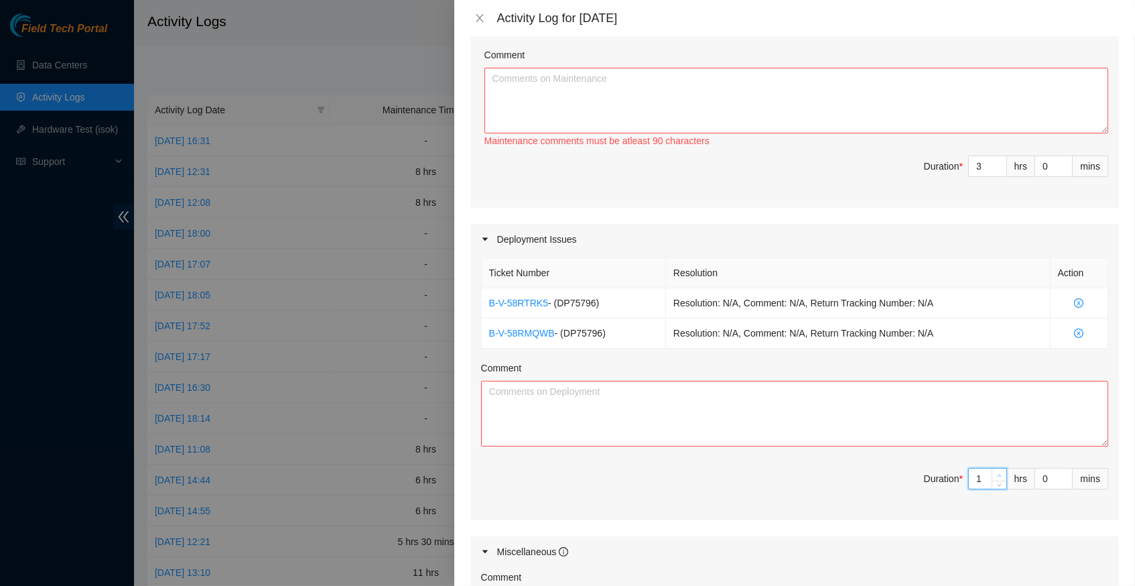
click at [998, 474] on icon "up" at bounding box center [1000, 475] width 4 height 3
type input "2"
type input "5"
type input "3"
type input "6"
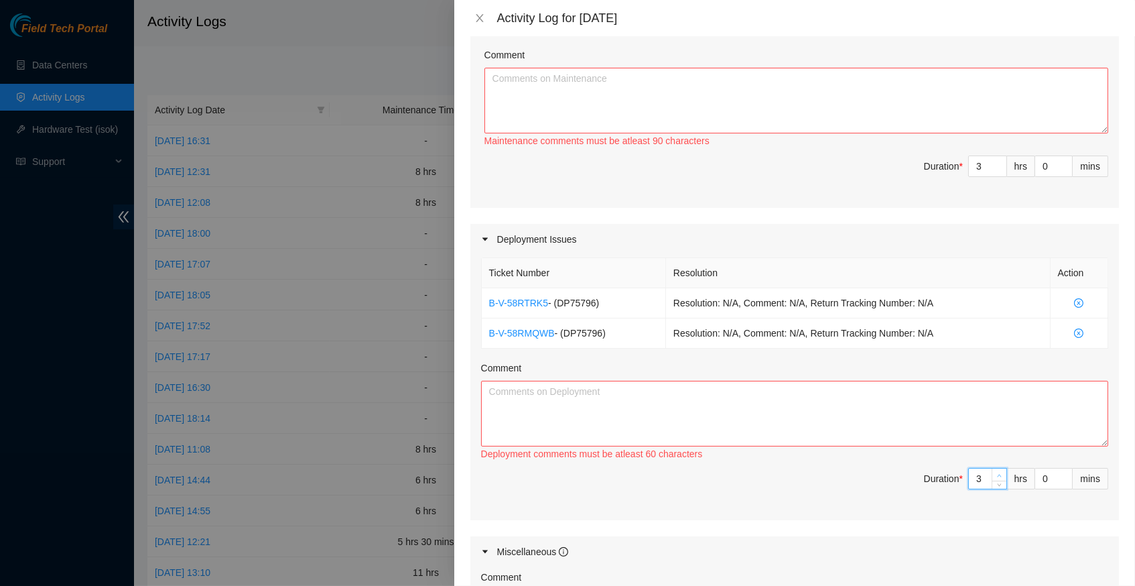
click at [998, 474] on icon "up" at bounding box center [1000, 475] width 4 height 3
type input "4"
type input "7"
click at [998, 474] on icon "up" at bounding box center [1000, 475] width 4 height 3
type input "5"
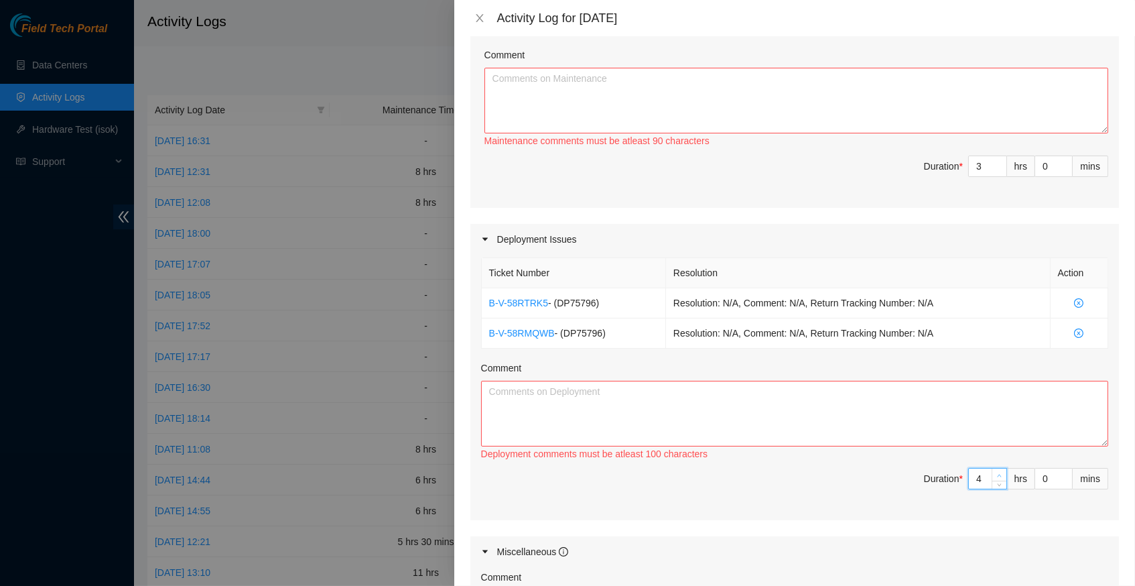
type input "8"
click at [998, 471] on span "up" at bounding box center [1000, 475] width 8 height 8
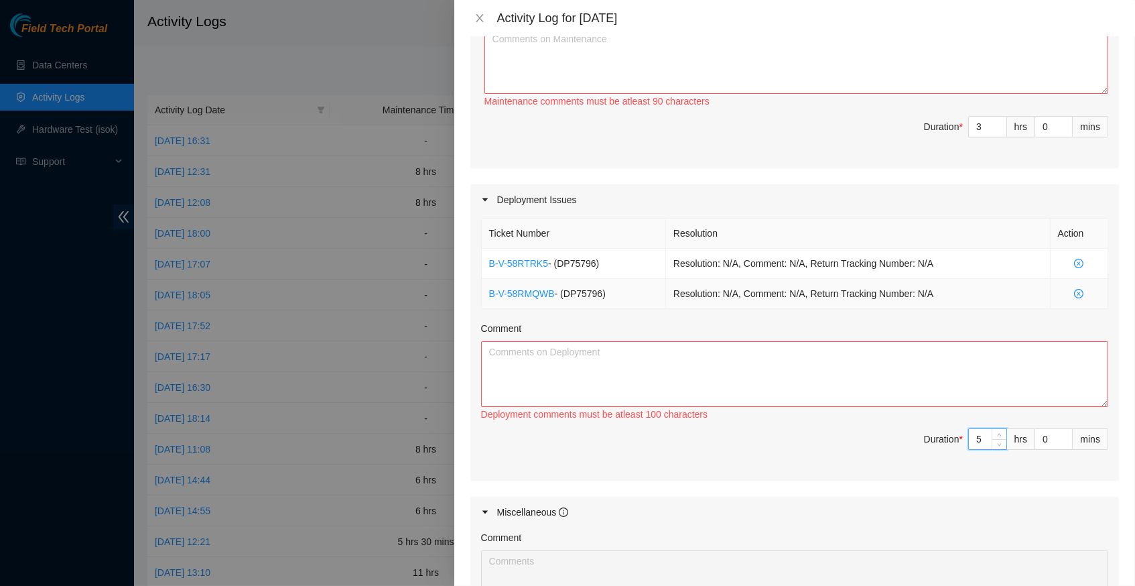
scroll to position [309, 0]
type input "4"
type input "7"
click at [997, 443] on icon "down" at bounding box center [999, 445] width 5 height 5
type input "3"
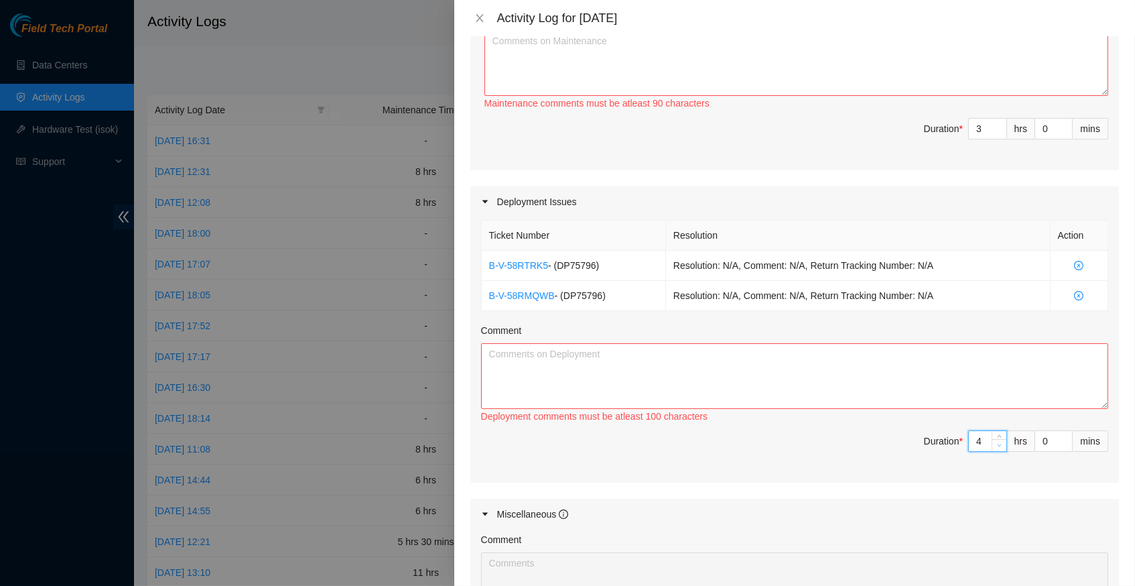
type input "6"
click at [997, 443] on icon "down" at bounding box center [999, 445] width 5 height 5
type input "2"
type input "5"
click at [997, 443] on icon "down" at bounding box center [999, 445] width 5 height 5
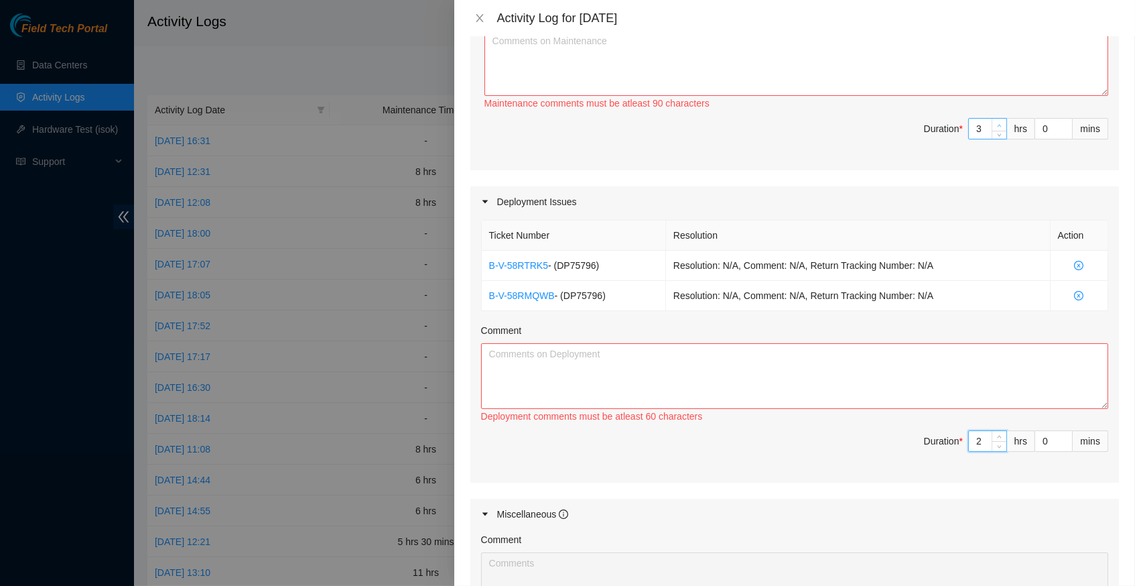
type input "4"
type input "6"
click at [1000, 123] on icon "up" at bounding box center [999, 125] width 5 height 5
type input "5"
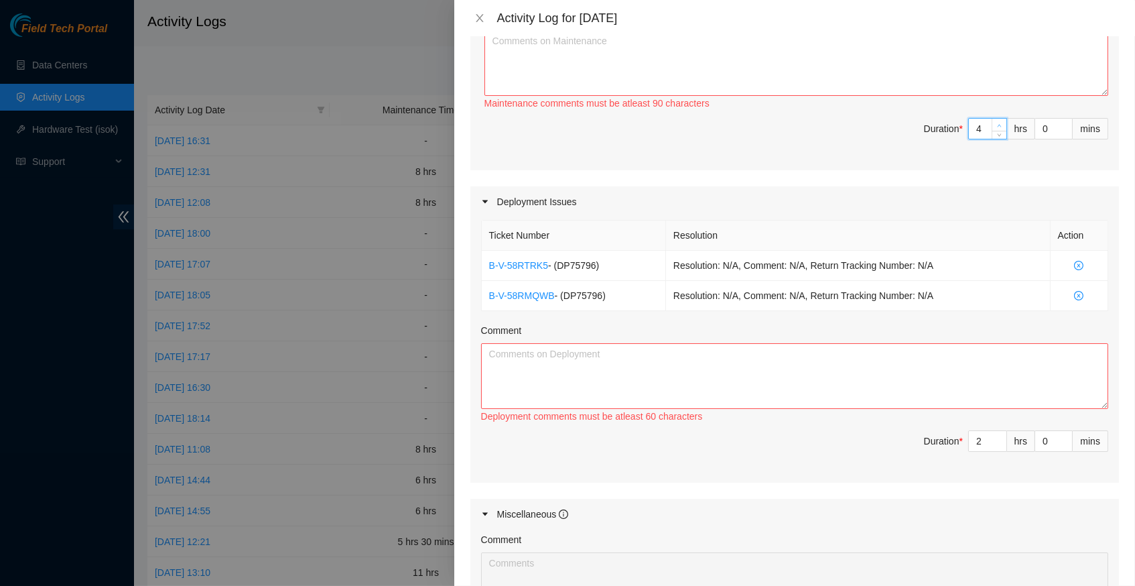
type input "7"
type input "6"
type input "8"
click at [1000, 123] on icon "up" at bounding box center [999, 125] width 5 height 5
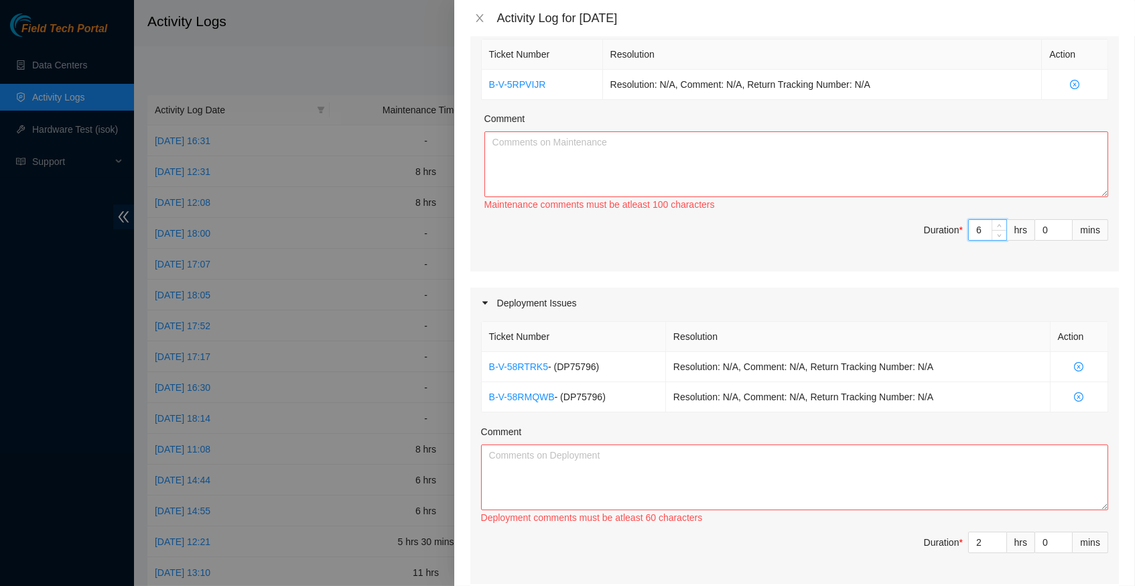
scroll to position [198, 0]
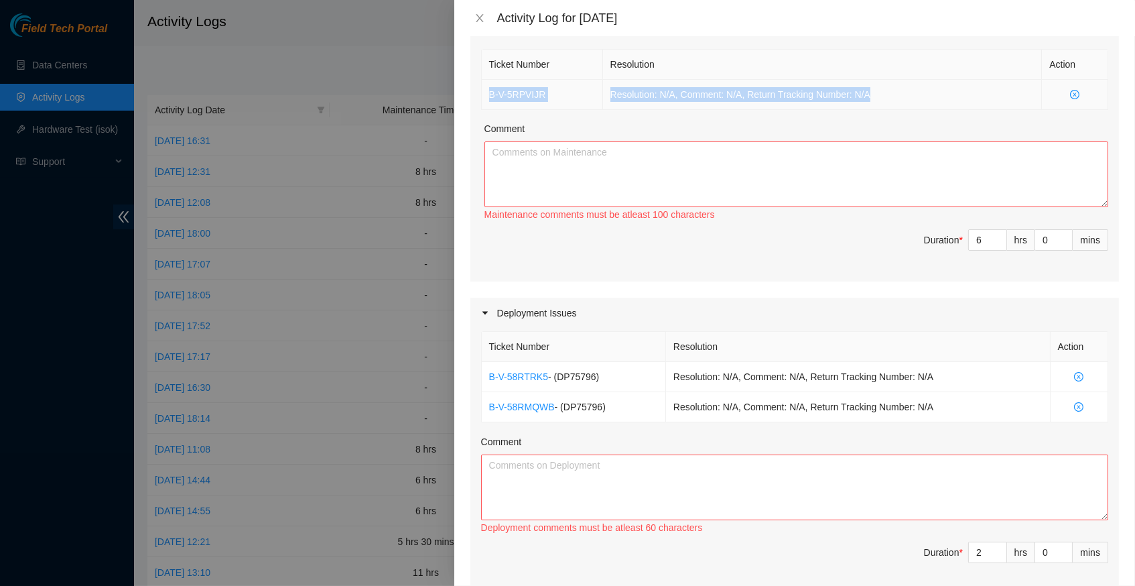
drag, startPoint x: 487, startPoint y: 88, endPoint x: 1064, endPoint y: 104, distance: 577.2
click at [1064, 104] on tr "B-V-5RPVIJR Resolution: N/A, Comment: N/A, Return Tracking Number: N/A" at bounding box center [795, 95] width 627 height 30
copy tr "B-V-5RPVIJR Resolution: N/A, Comment: N/A, Return Tracking Number: N/A"
click at [811, 180] on textarea "Comment" at bounding box center [797, 174] width 624 height 66
paste textarea "B-V-5RPVIJR Resolution: N/A, Comment: N/A, Return Tracking Number: N/A"
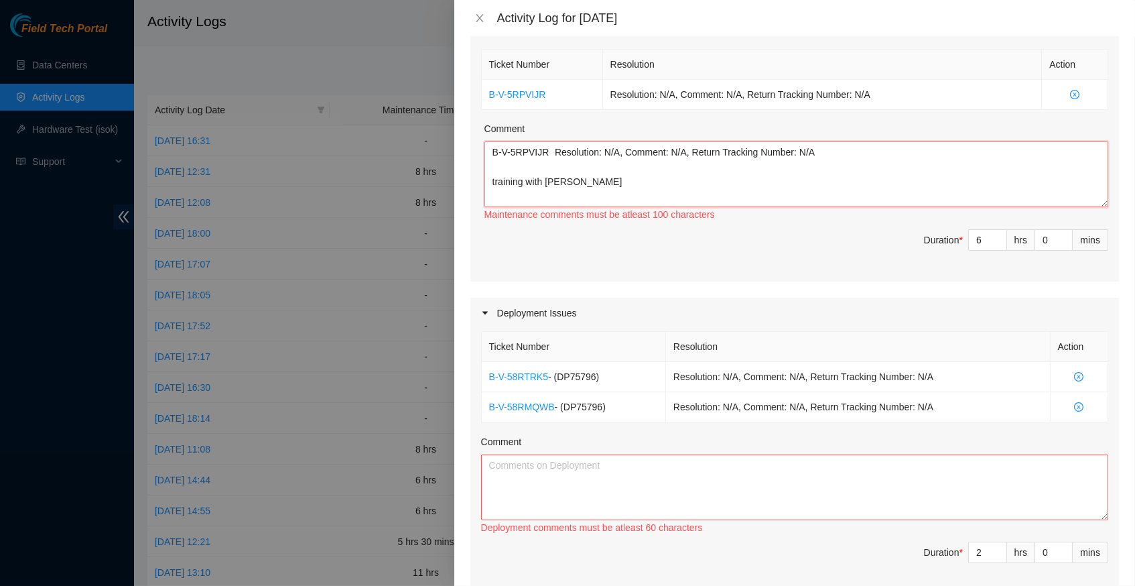
click at [547, 178] on textarea "B-V-5RPVIJR Resolution: N/A, Comment: N/A, Return Tracking Number: N/A training…" at bounding box center [797, 174] width 624 height 66
click at [627, 180] on textarea "B-V-5RPVIJR Resolution: N/A, Comment: N/A, Return Tracking Number: N/A training…" at bounding box center [797, 174] width 624 height 66
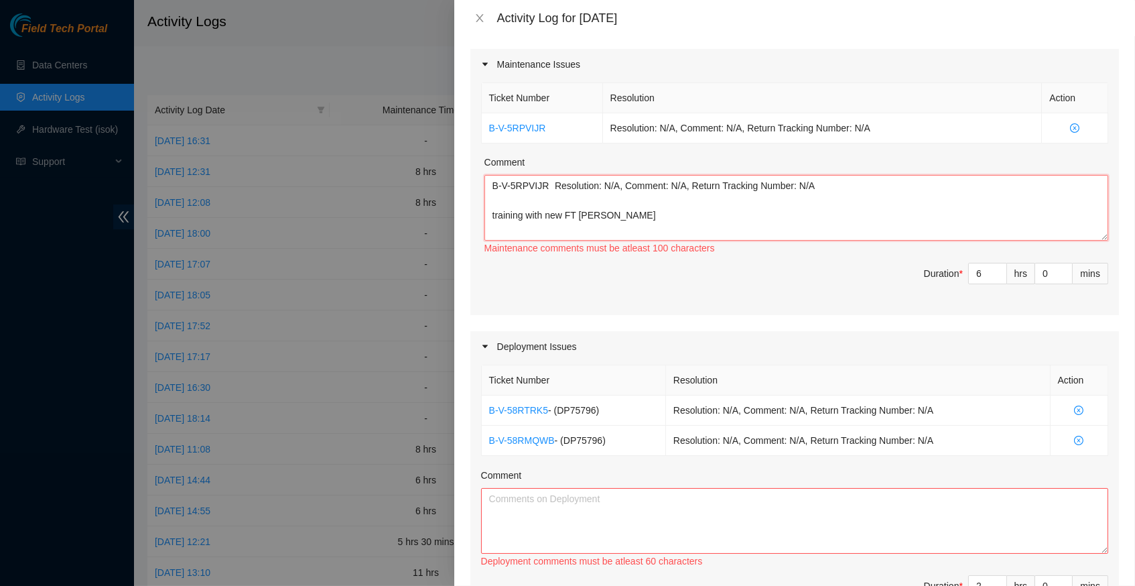
scroll to position [161, 0]
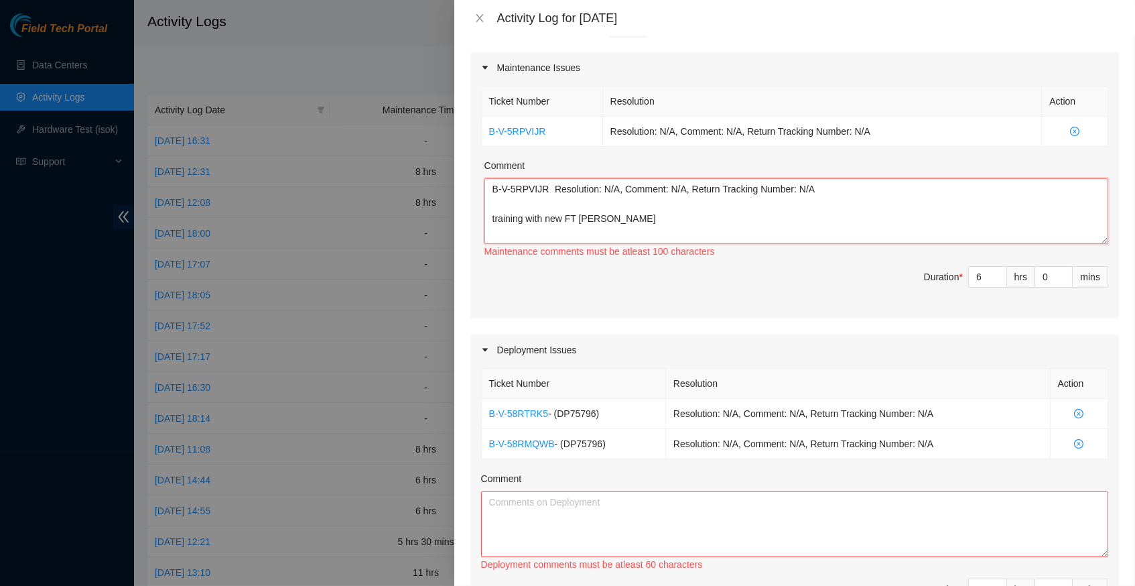
click at [850, 191] on textarea "B-V-5RPVIJR Resolution: N/A, Comment: N/A, Return Tracking Number: N/A training…" at bounding box center [797, 211] width 624 height 66
paste textarea "Resolution: Rebooted, Rescued, Reseated components, Comment: requested secure a…"
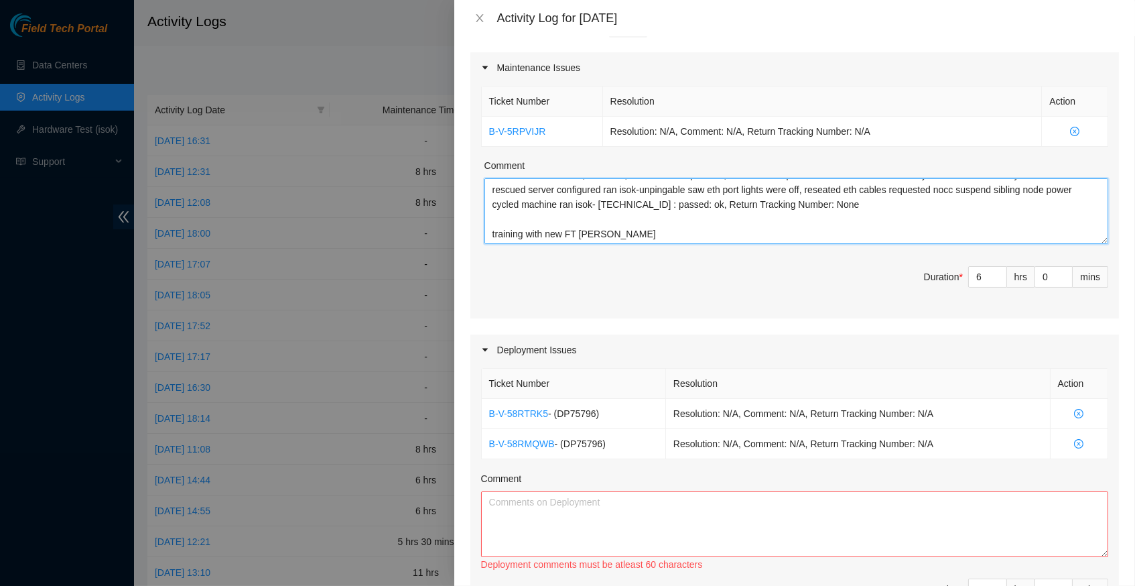
scroll to position [28, 0]
type textarea "B-V-5RPVIJR Resolution: N/A, Comment: N/A, Return Tracking Number: N/A Resoluti…"
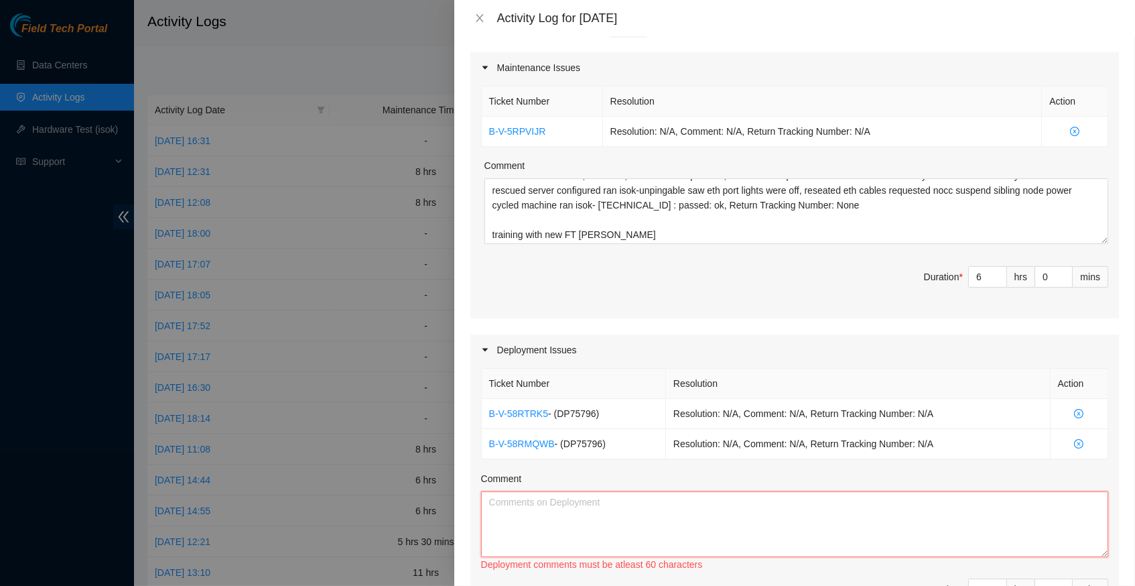
click at [601, 495] on textarea "Comment" at bounding box center [794, 524] width 627 height 66
paste textarea "Resolution: Other, Comment: verify rack and servers verify sn's powered down se…"
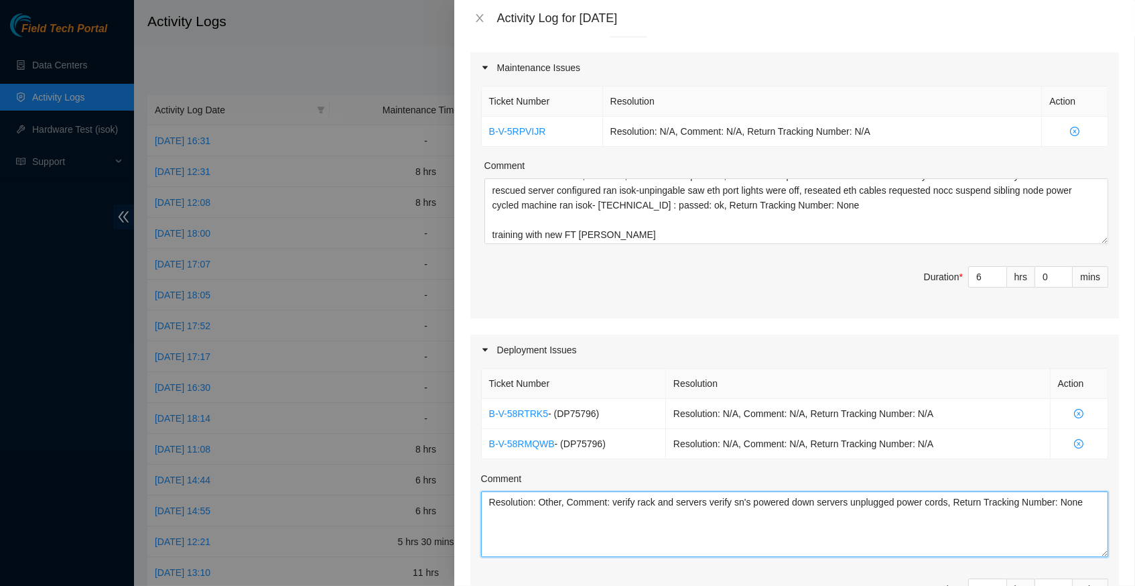
paste textarea "Resolution: Other, Comment: verified rack and servers verified sn powered down …"
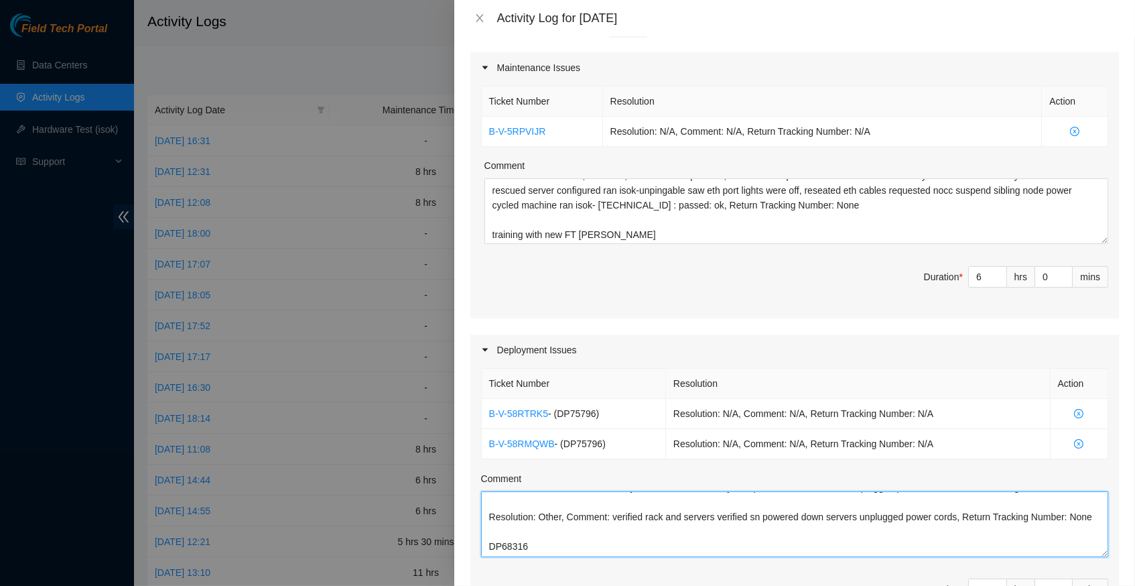
scroll to position [52, 0]
paste textarea "Hey [PERSON_NAME], EOD Report, [PERSON_NAME] and I removed the switches and cab…"
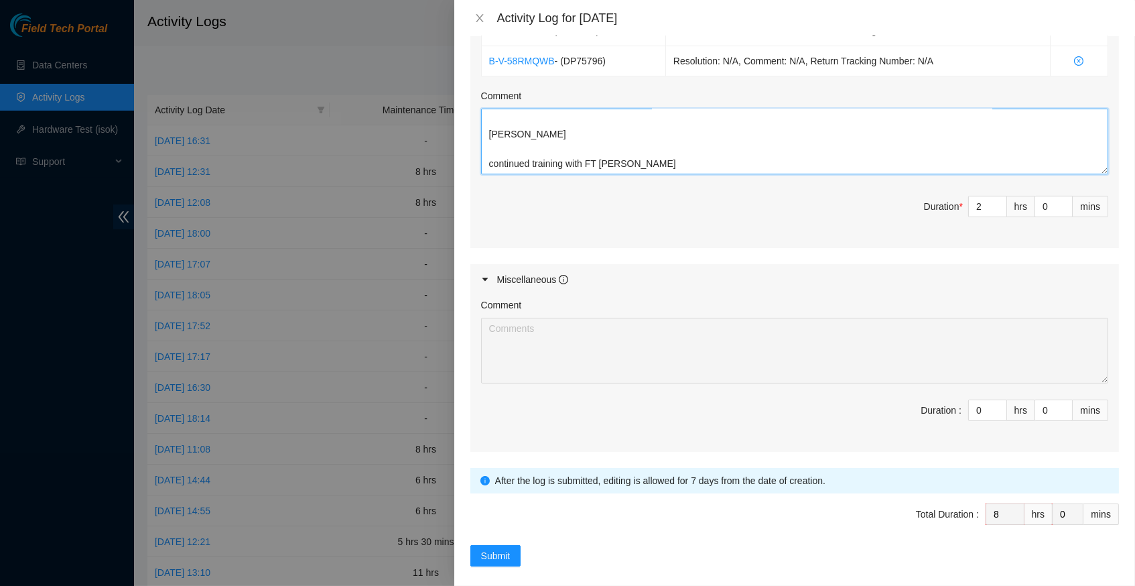
scroll to position [543, 0]
type textarea "Resolution: Other, Comment: verify rack and servers verify sn's powered down se…"
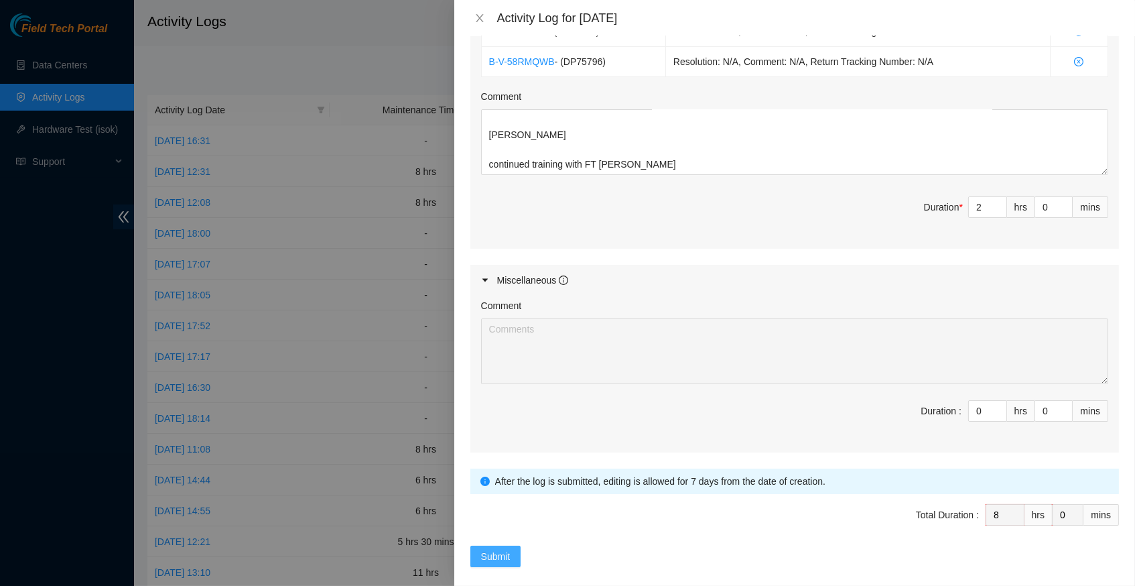
click at [492, 549] on span "Submit" at bounding box center [495, 556] width 29 height 15
